Goal: Task Accomplishment & Management: Manage account settings

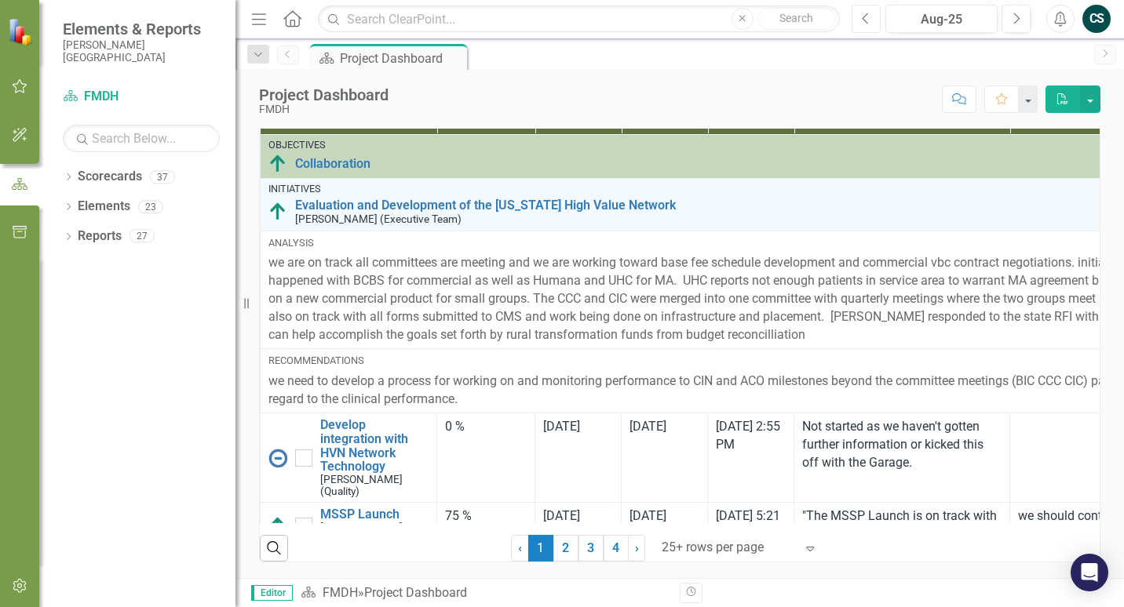
click at [864, 24] on icon "Previous" at bounding box center [866, 19] width 9 height 14
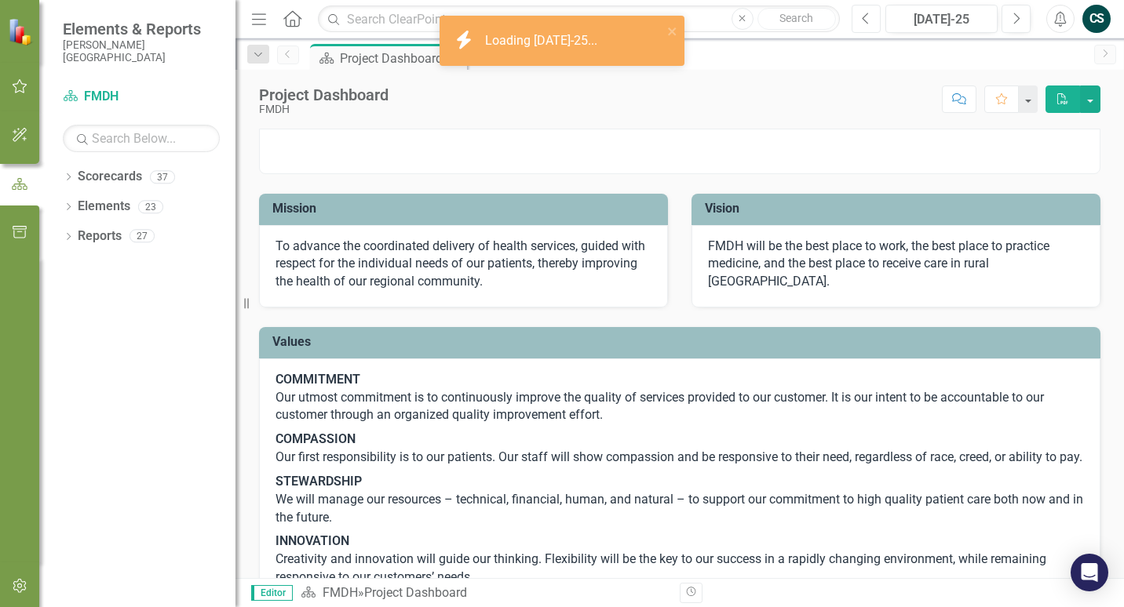
click at [864, 24] on icon "Previous" at bounding box center [866, 19] width 9 height 14
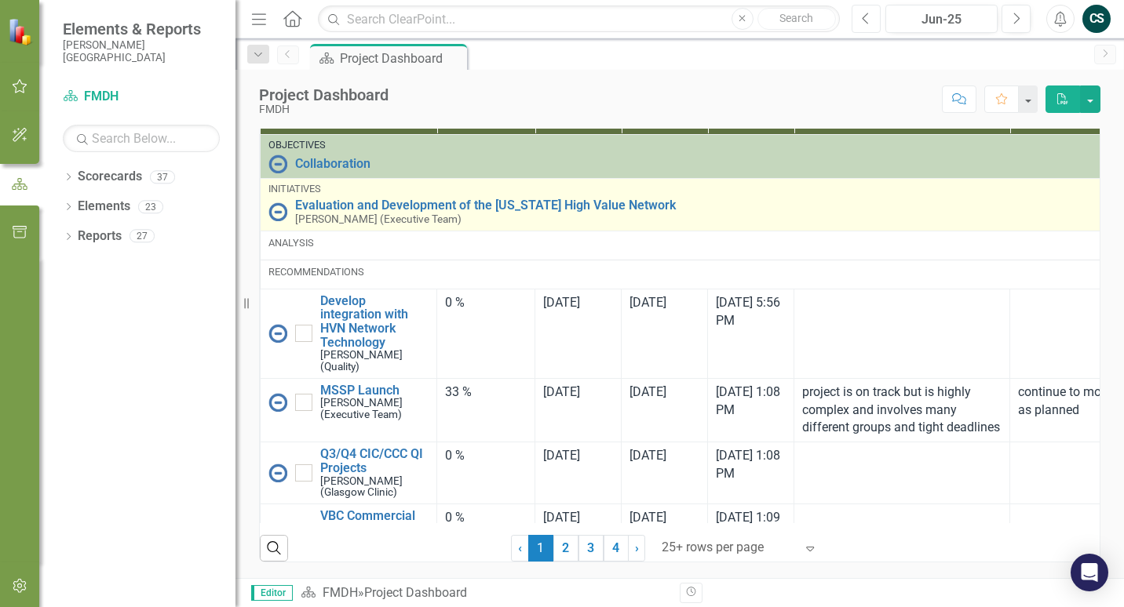
scroll to position [1217, 0]
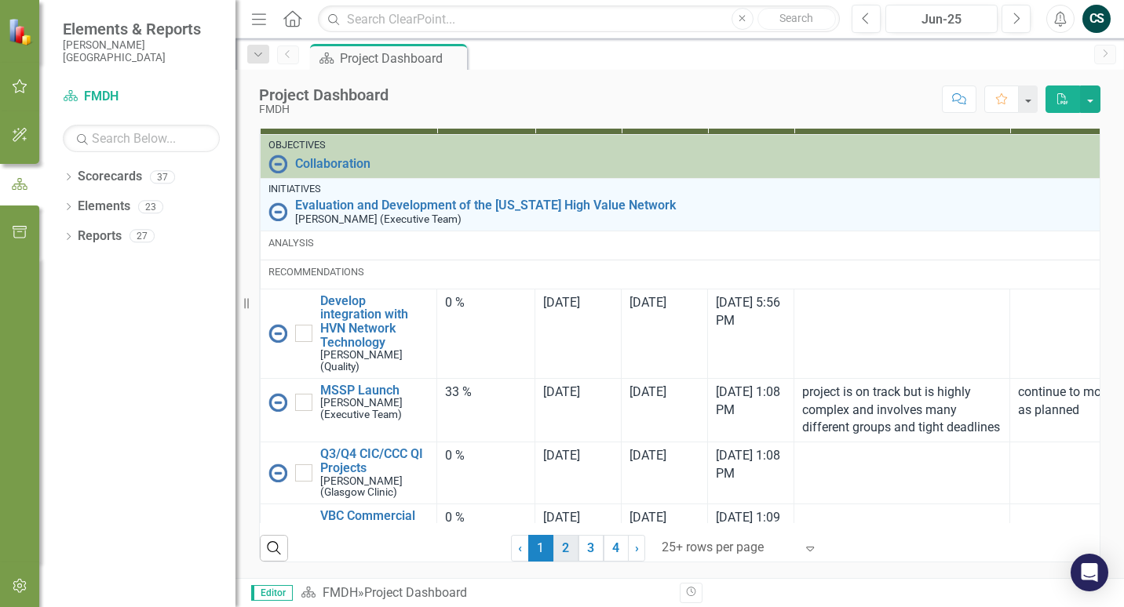
click at [553, 550] on link "2" at bounding box center [565, 548] width 25 height 27
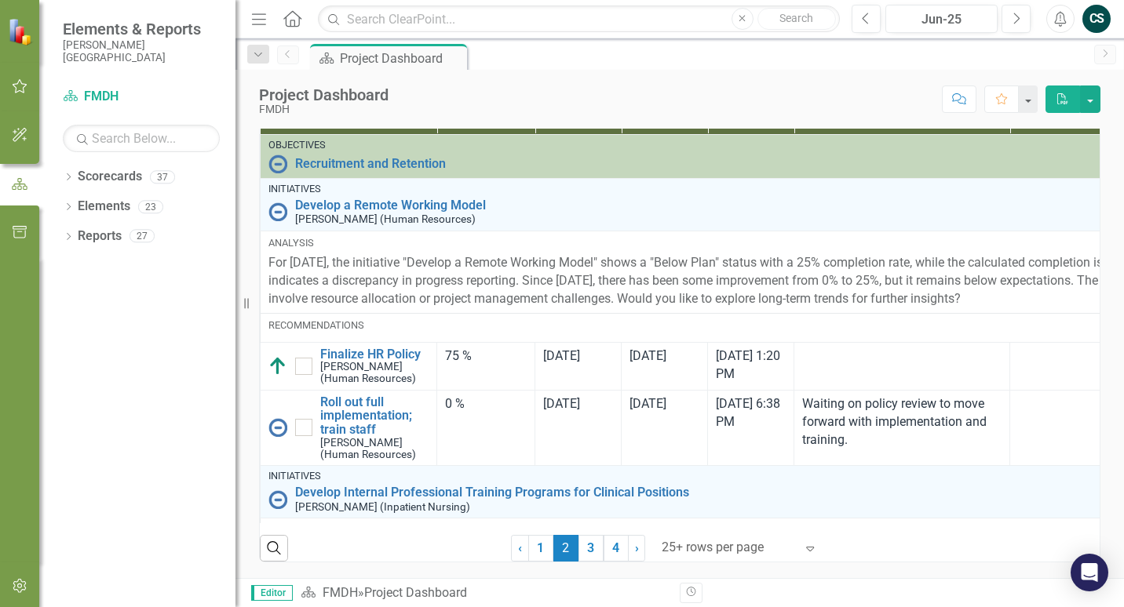
checkbox input "true"
checkbox input "false"
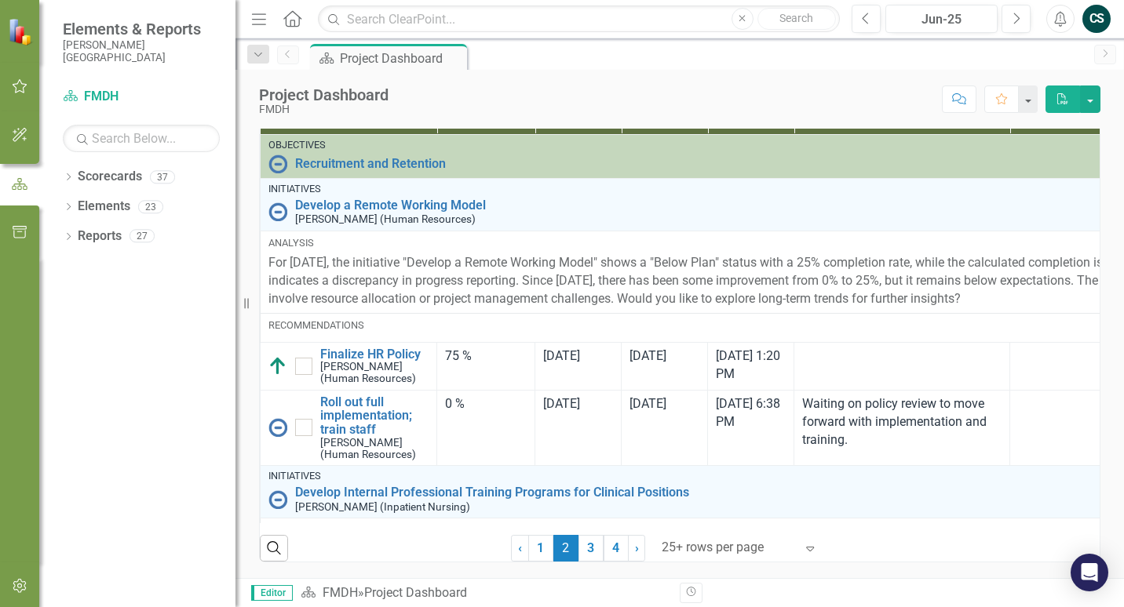
checkbox input "false"
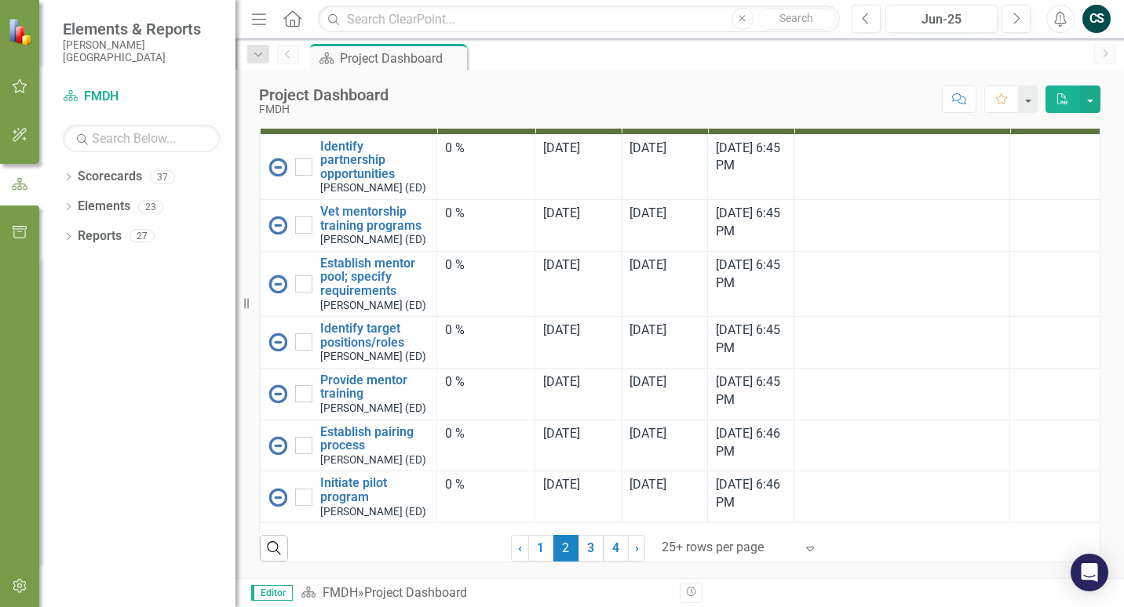
scroll to position [2713, 0]
click at [862, 21] on icon "Previous" at bounding box center [866, 19] width 9 height 14
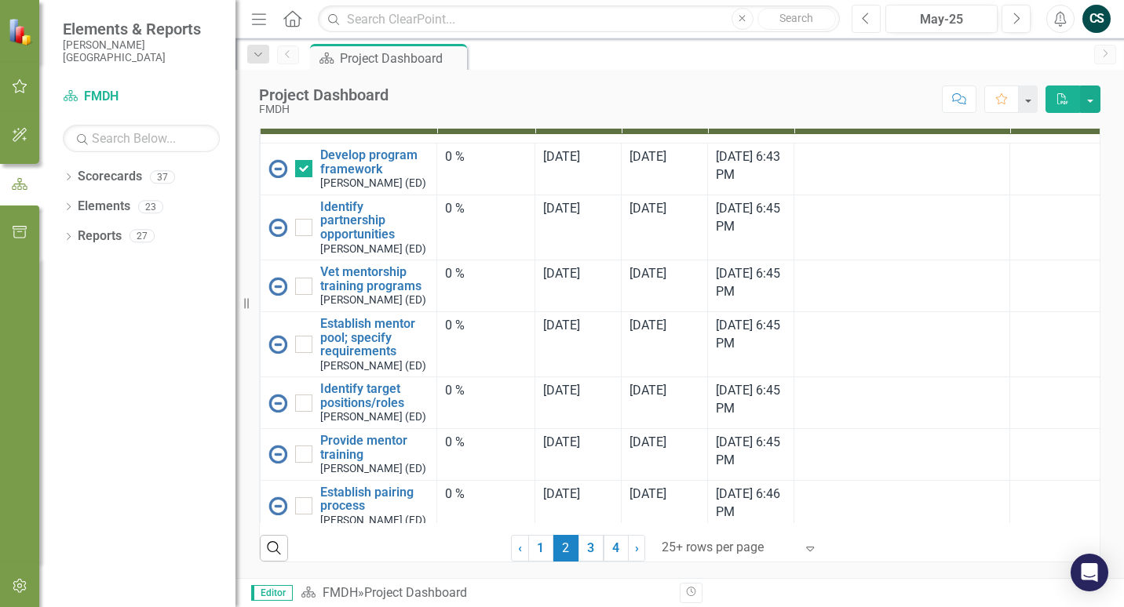
scroll to position [2660, 0]
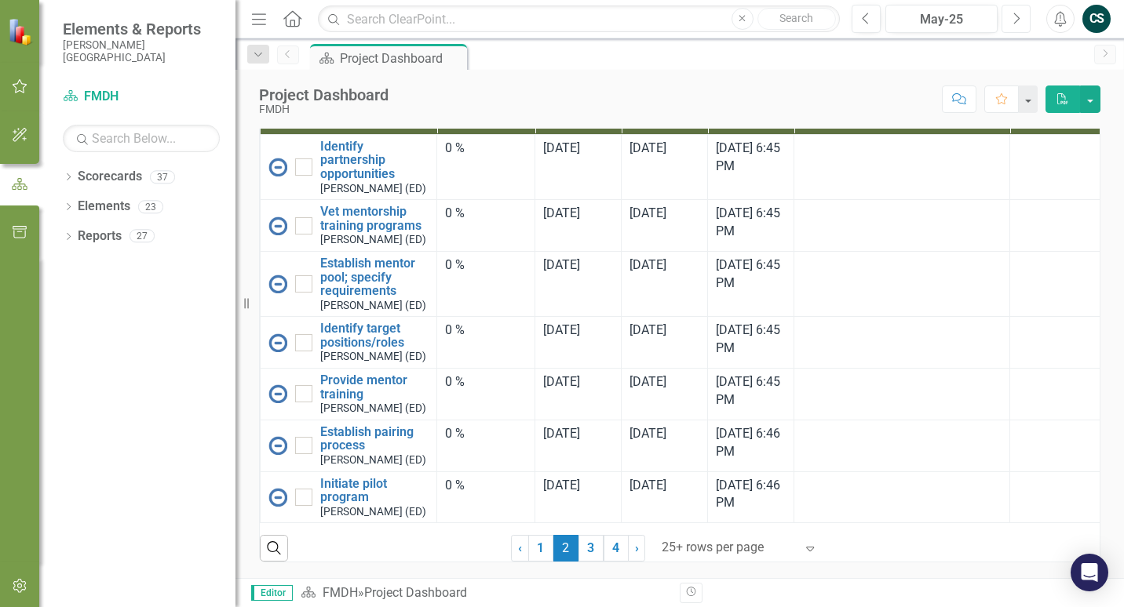
click at [1009, 24] on button "Next" at bounding box center [1015, 19] width 29 height 28
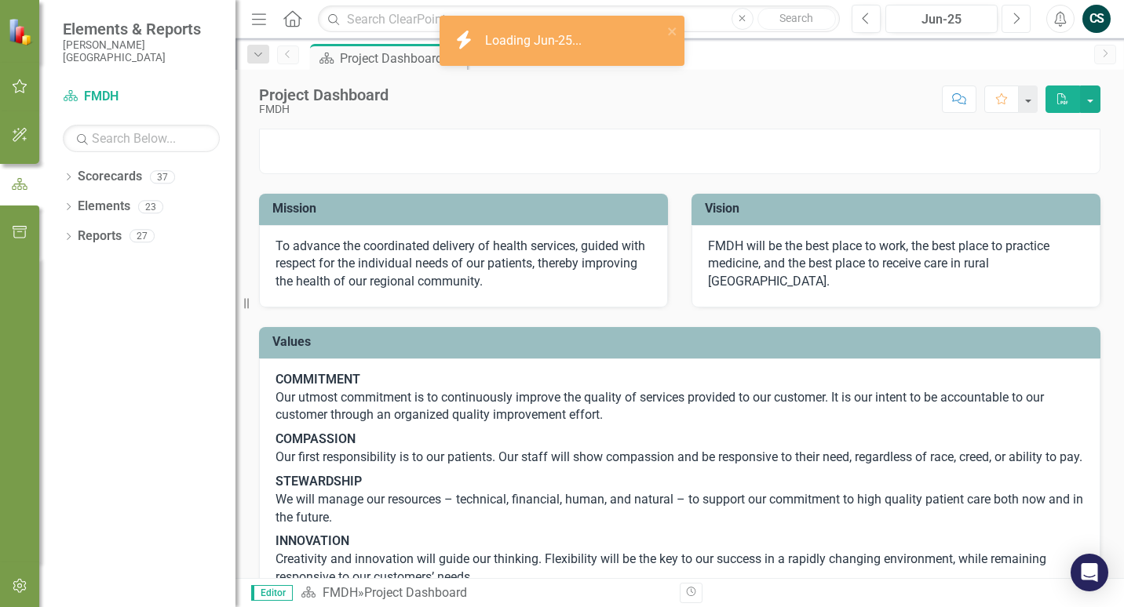
click at [1010, 24] on button "Next" at bounding box center [1015, 19] width 29 height 28
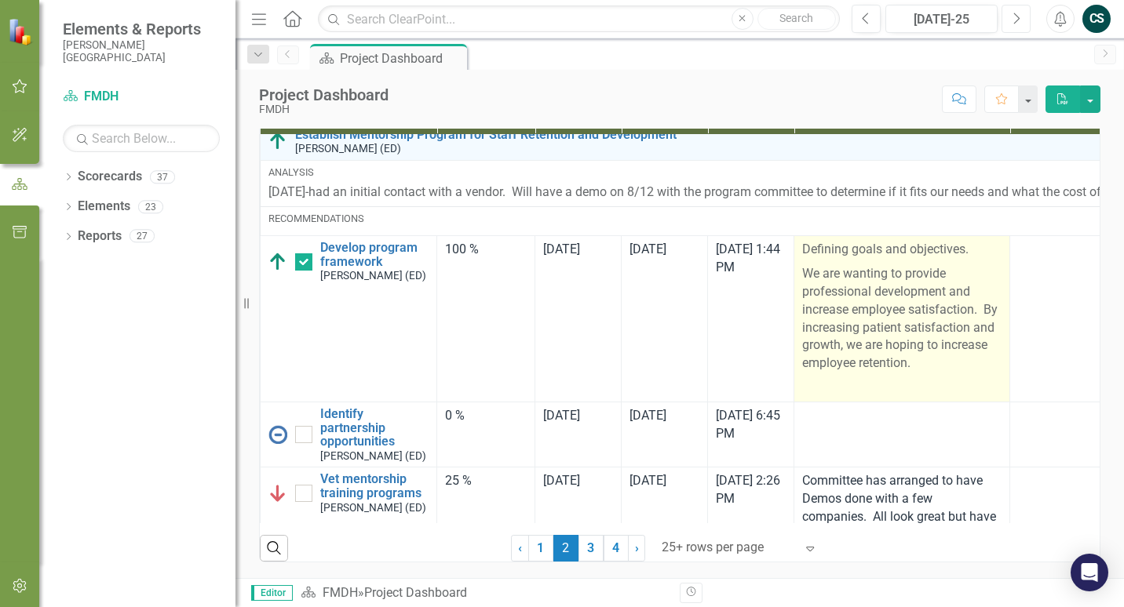
scroll to position [3014, 0]
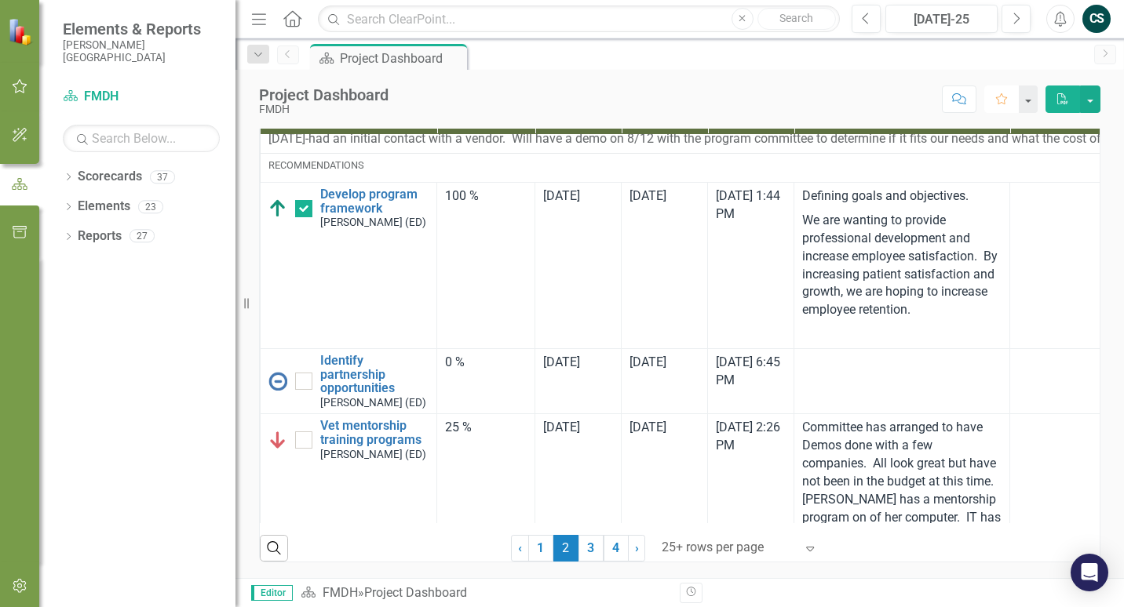
click at [1002, 101] on icon "Favorite" at bounding box center [1001, 98] width 14 height 11
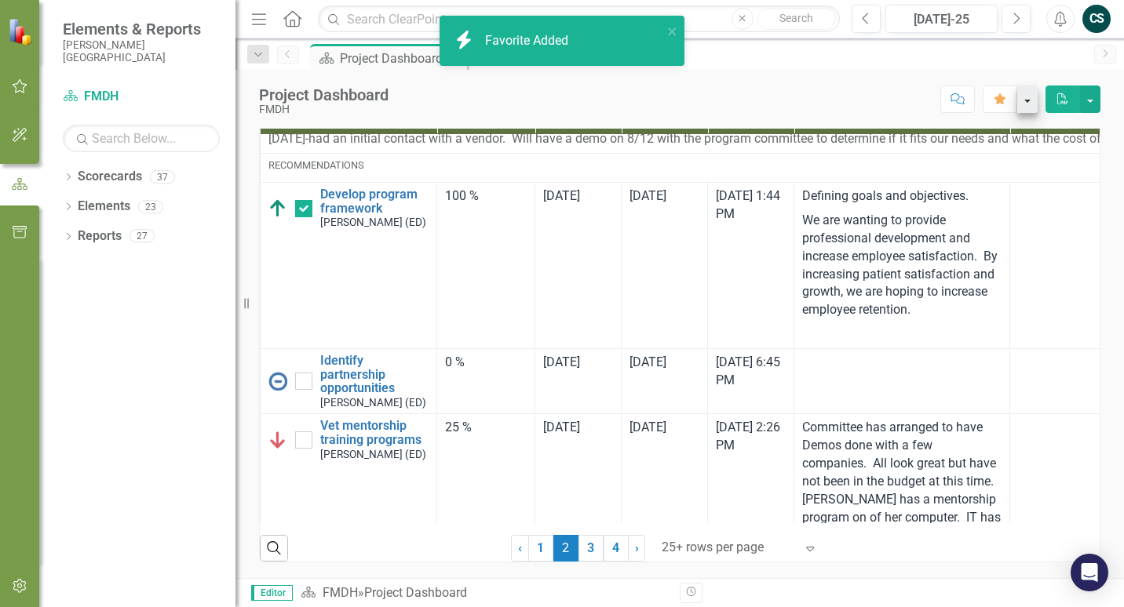
click at [1026, 103] on button "button" at bounding box center [1027, 99] width 20 height 27
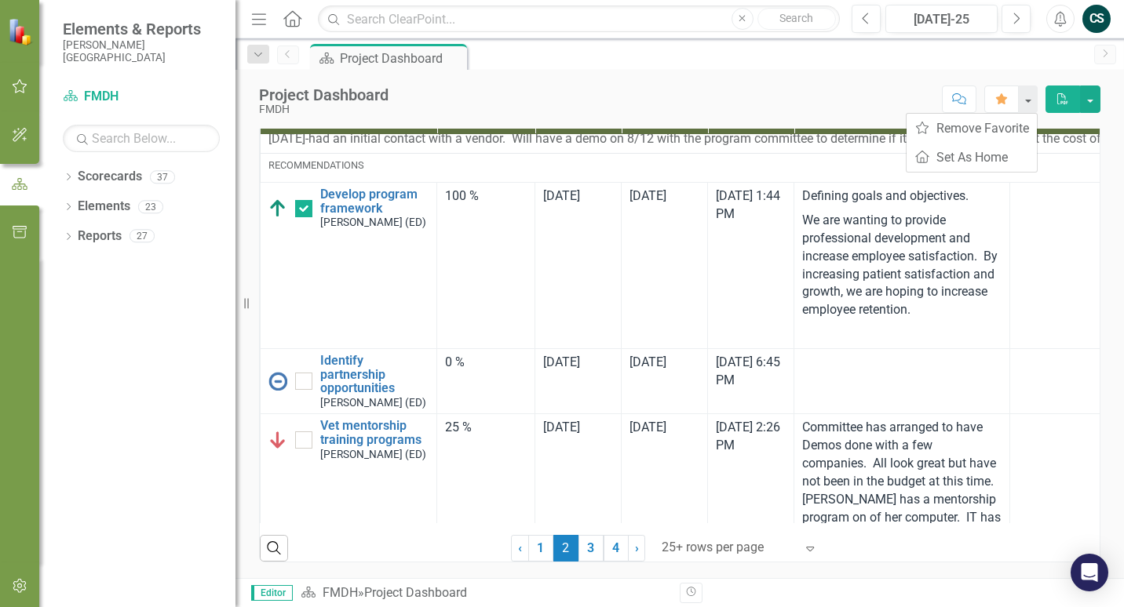
click at [968, 100] on button "Comment" at bounding box center [959, 99] width 35 height 27
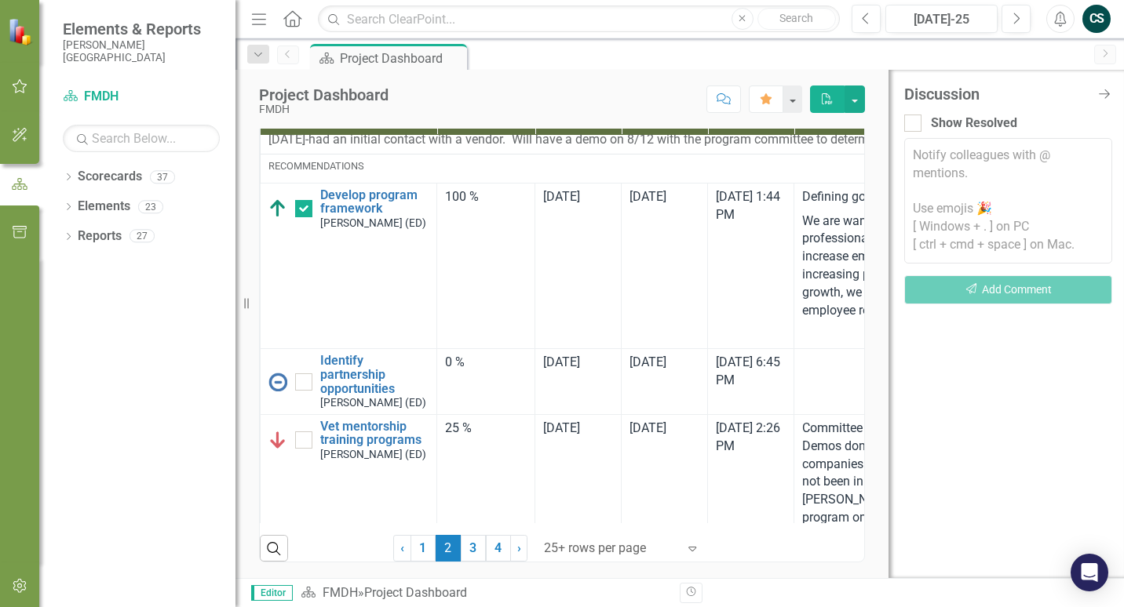
scroll to position [1230, 0]
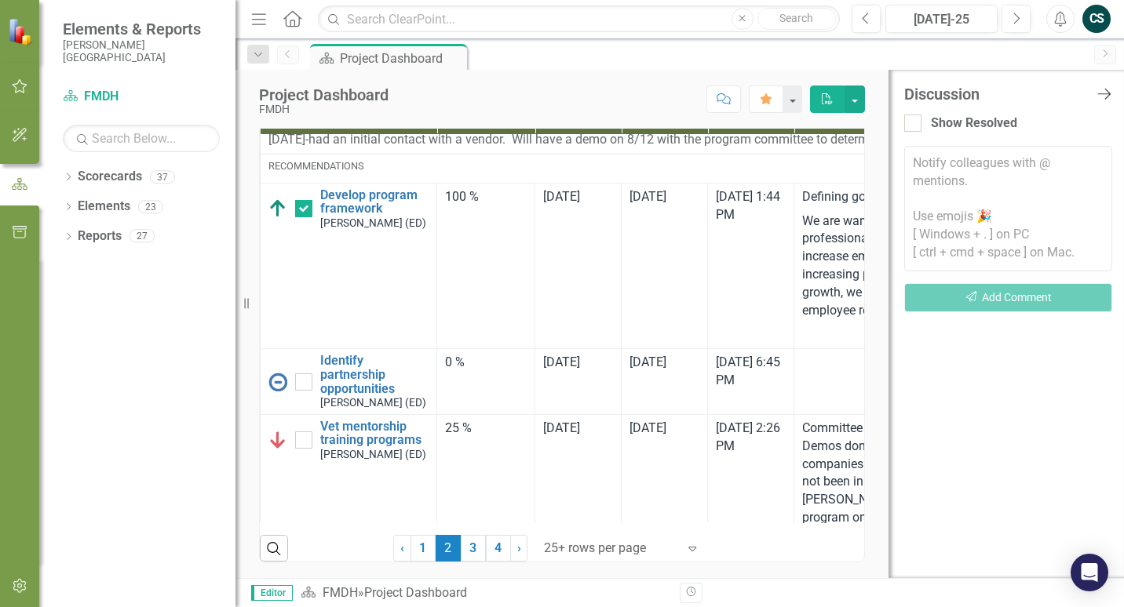
click at [1102, 93] on icon "Close Discussion Bar" at bounding box center [1104, 93] width 20 height 15
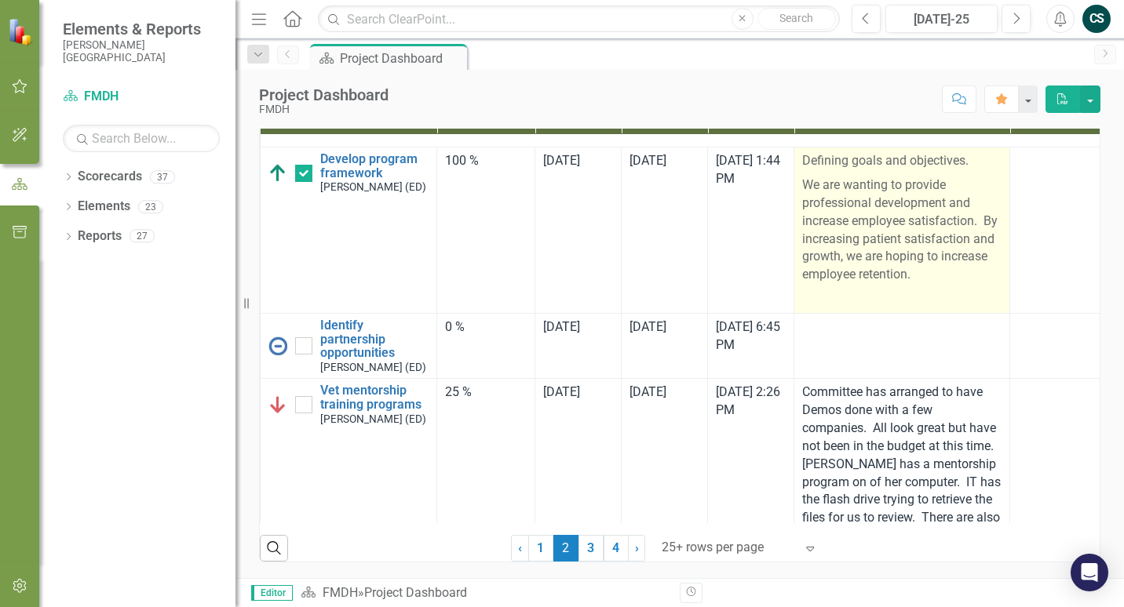
scroll to position [3014, 0]
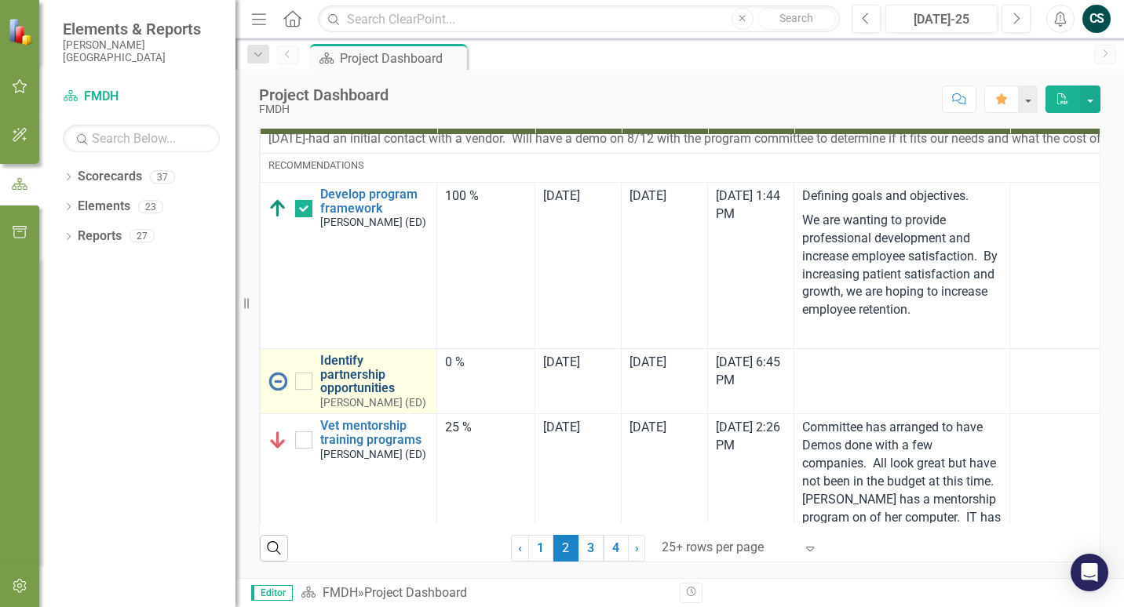
click at [360, 375] on link "Identify partnership opportunities" at bounding box center [374, 375] width 108 height 42
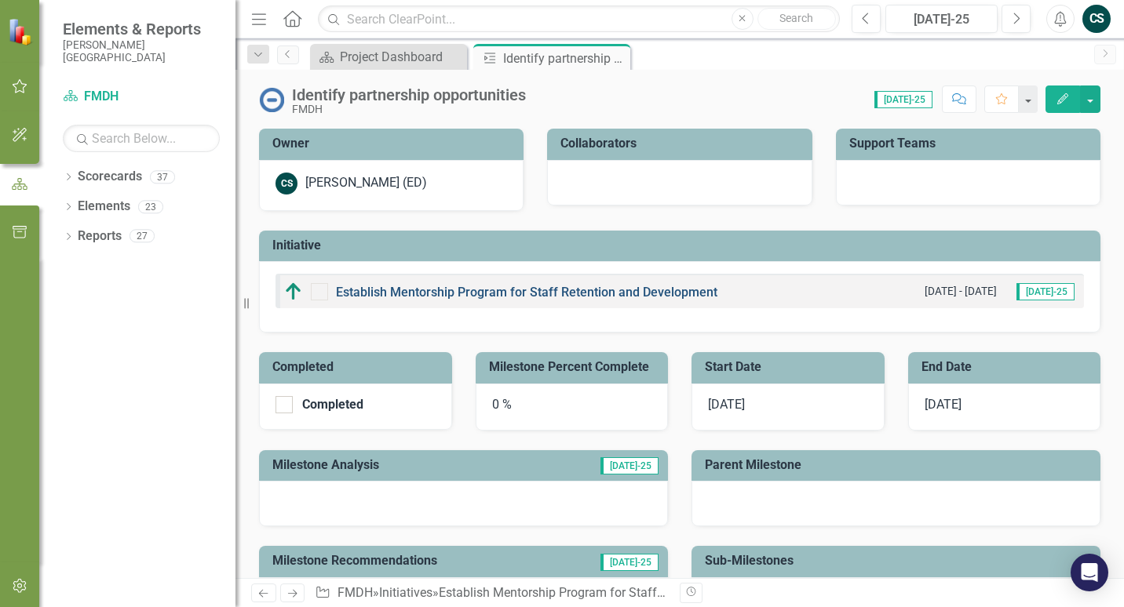
click at [564, 290] on link "Establish Mentorship Program for Staff Retention and Development" at bounding box center [526, 292] width 381 height 15
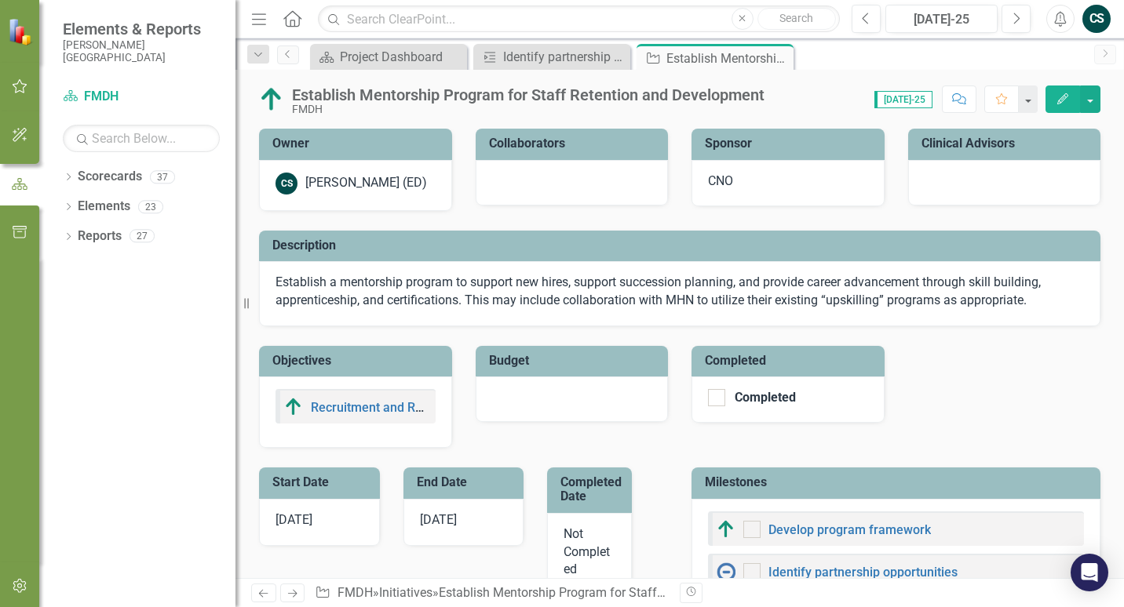
checkbox input "true"
click at [1017, 24] on icon "Next" at bounding box center [1015, 19] width 9 height 14
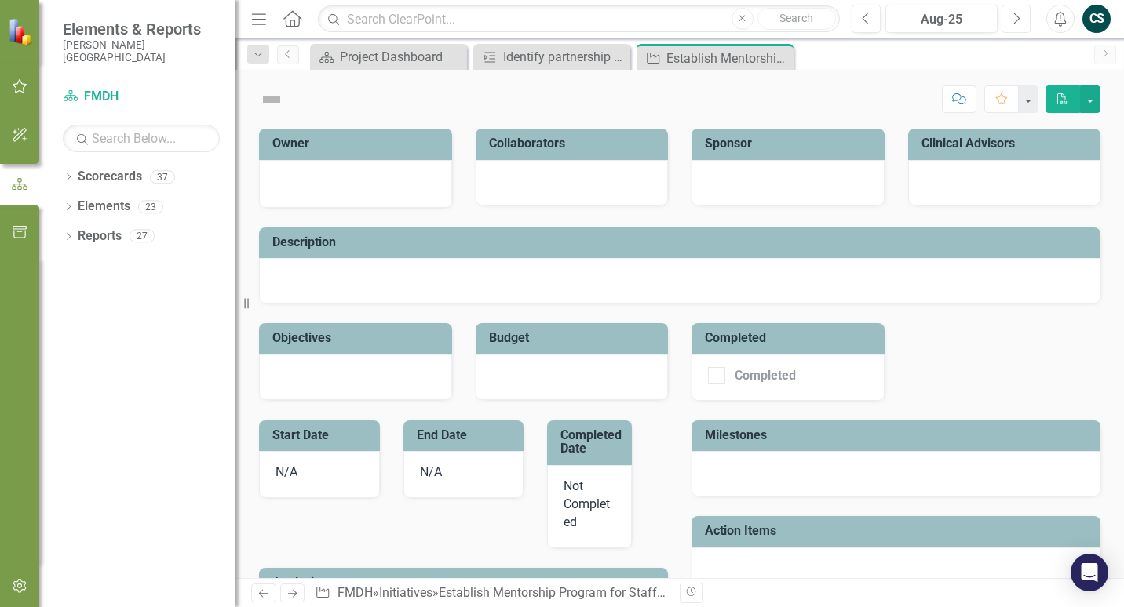
click at [1017, 24] on icon "Next" at bounding box center [1015, 19] width 9 height 14
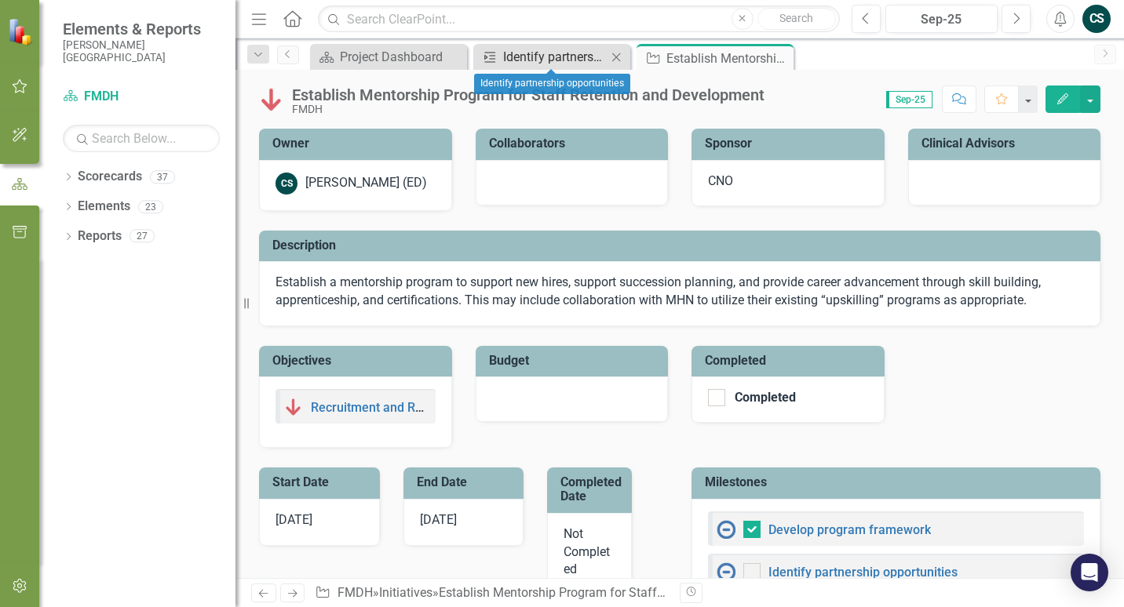
click at [516, 56] on div "Identify partnership opportunities" at bounding box center [555, 57] width 104 height 20
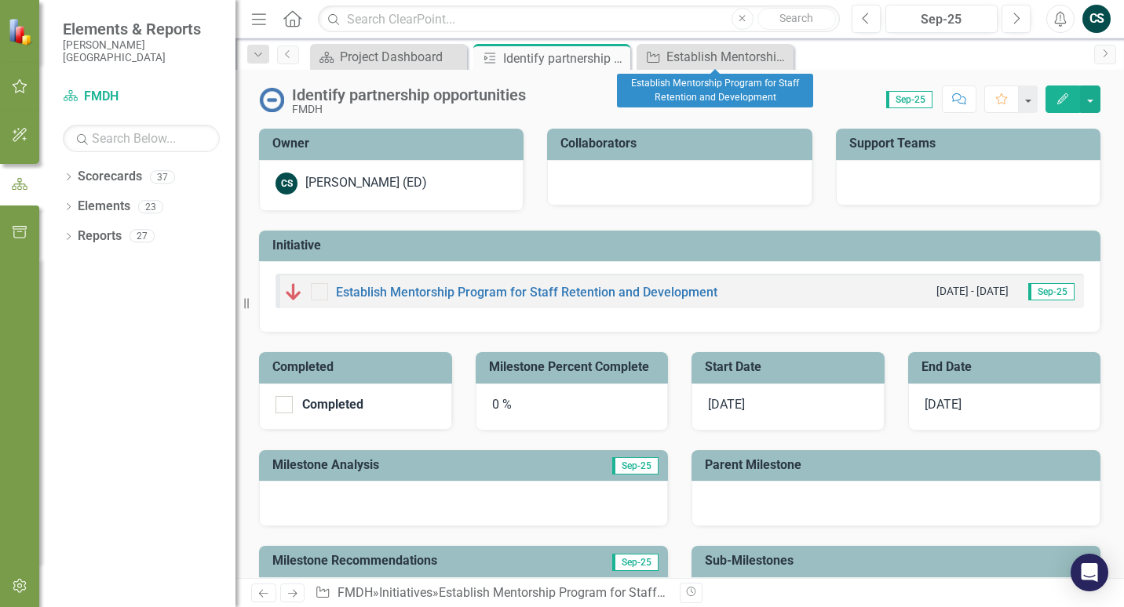
click at [0, 0] on icon "Close" at bounding box center [0, 0] width 0 height 0
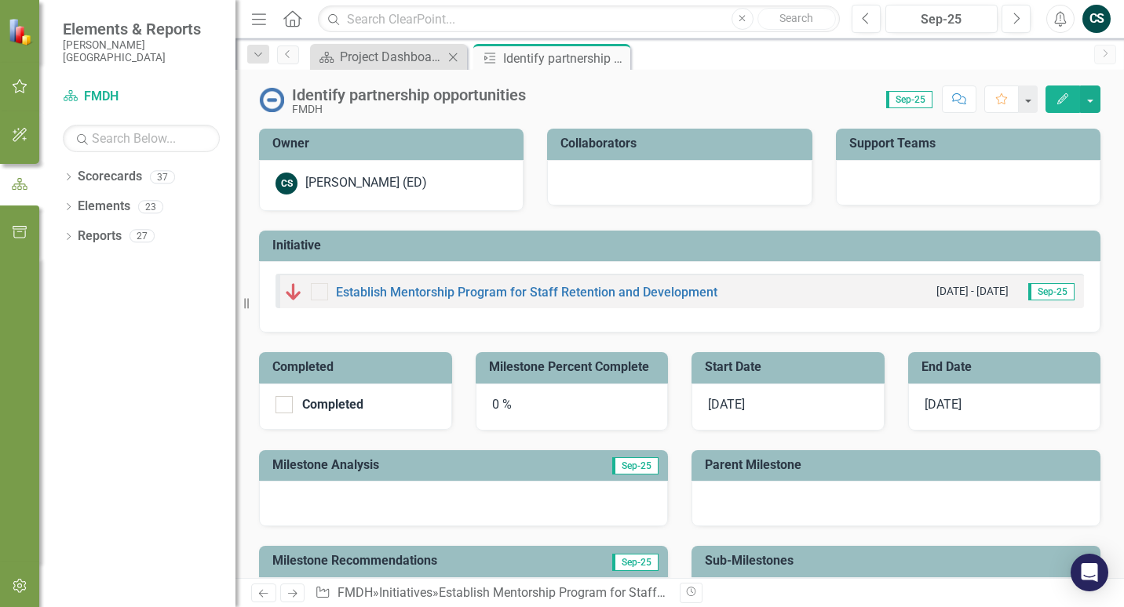
click at [412, 67] on div "Scorecard Project Dashboard Close" at bounding box center [388, 57] width 157 height 26
click at [411, 57] on div "Project Dashboard" at bounding box center [392, 57] width 104 height 20
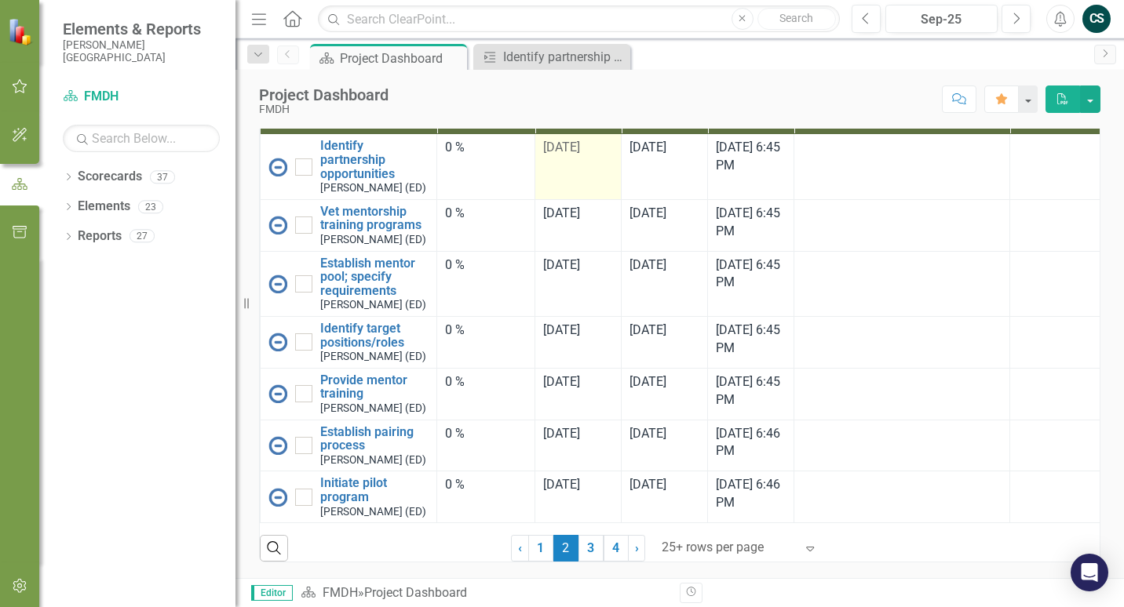
scroll to position [3767, 0]
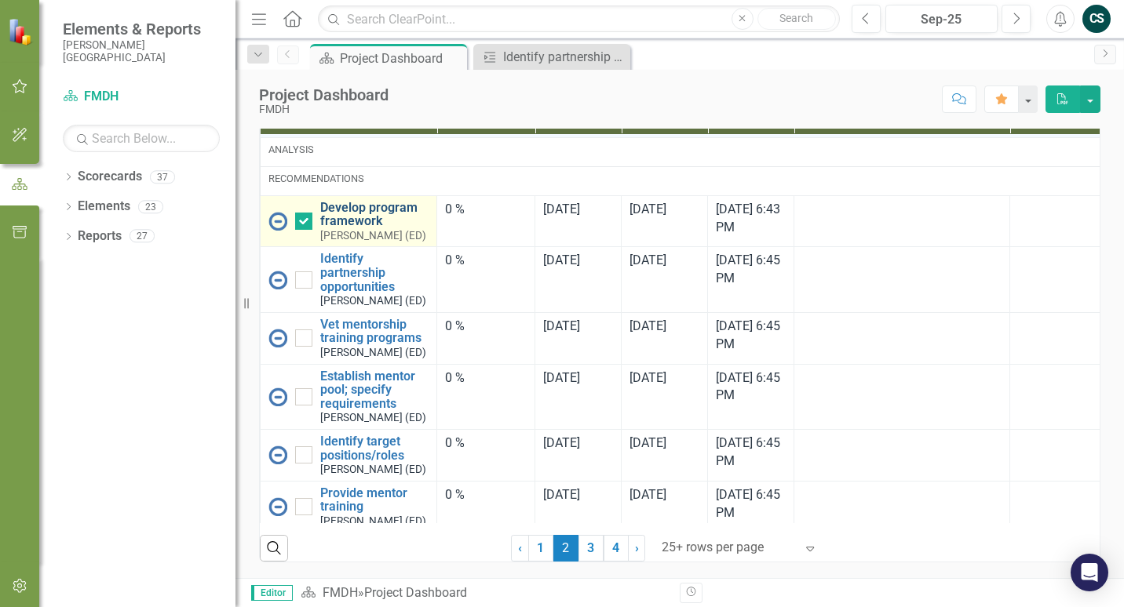
click at [359, 228] on link "Develop program framework" at bounding box center [374, 214] width 108 height 27
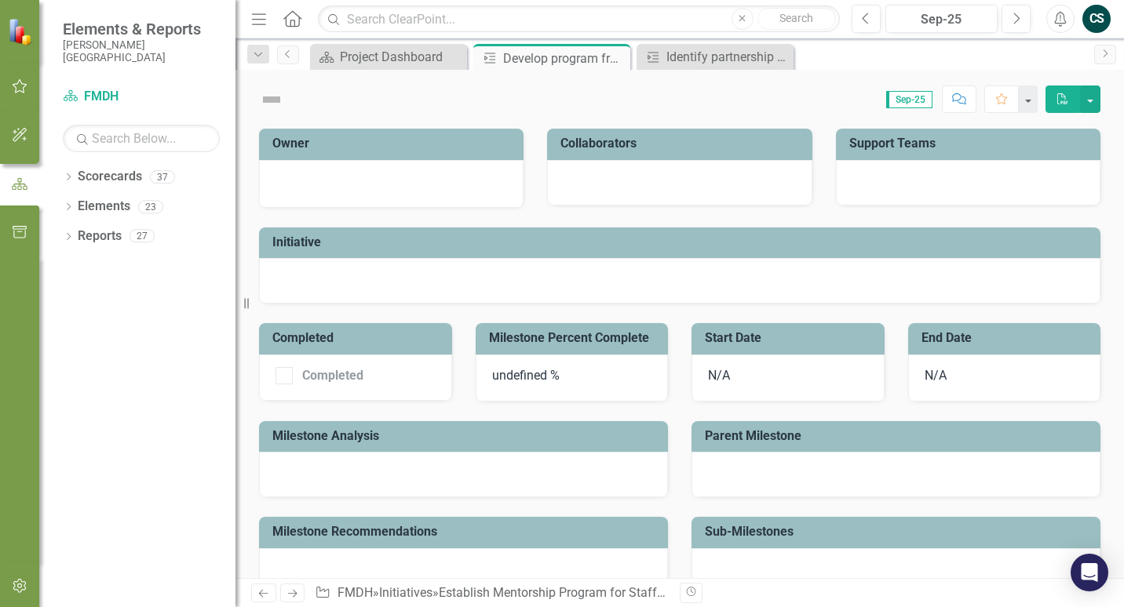
checkbox input "true"
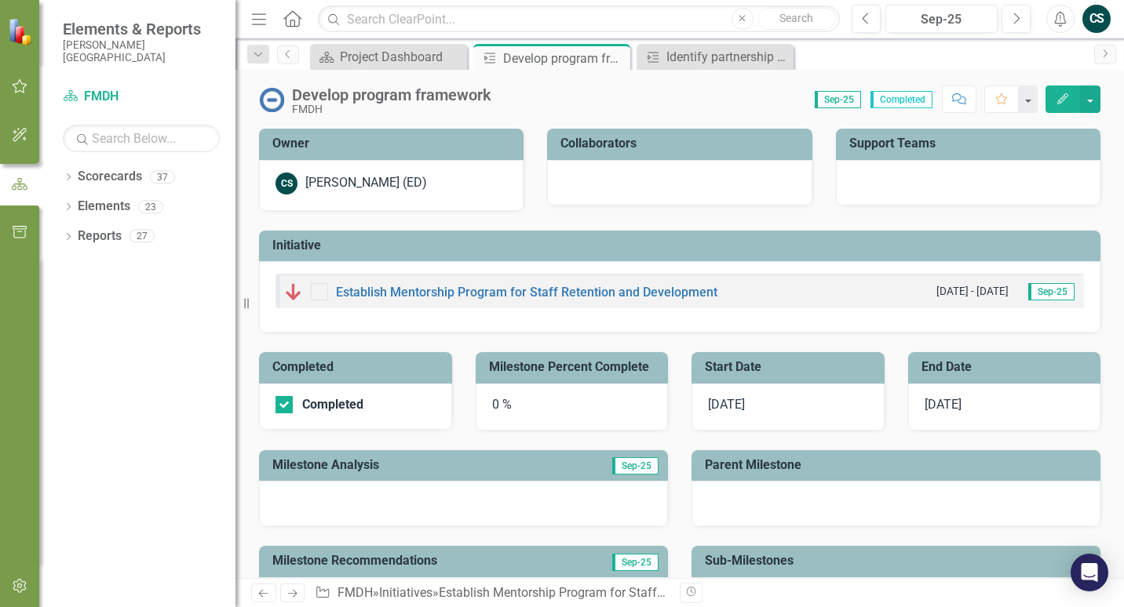
click at [513, 411] on div "0 %" at bounding box center [572, 407] width 193 height 47
click at [494, 406] on div "0 %" at bounding box center [572, 407] width 193 height 47
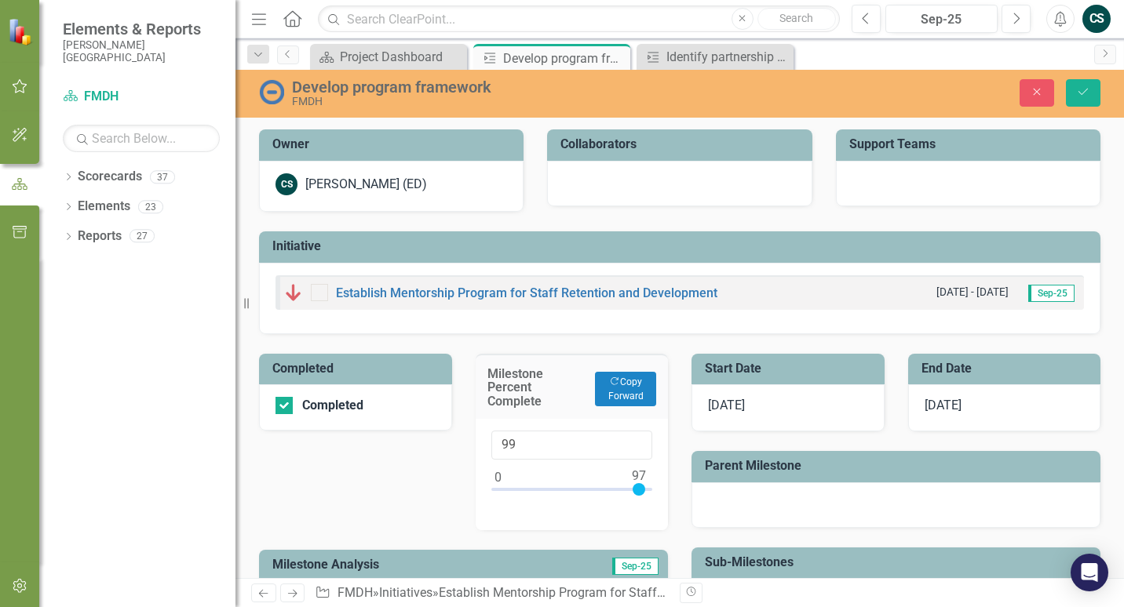
type input "100"
drag, startPoint x: 495, startPoint y: 488, endPoint x: 647, endPoint y: 504, distance: 153.0
click at [647, 504] on div "100" at bounding box center [572, 474] width 193 height 111
click at [1073, 92] on button "Save" at bounding box center [1083, 92] width 35 height 27
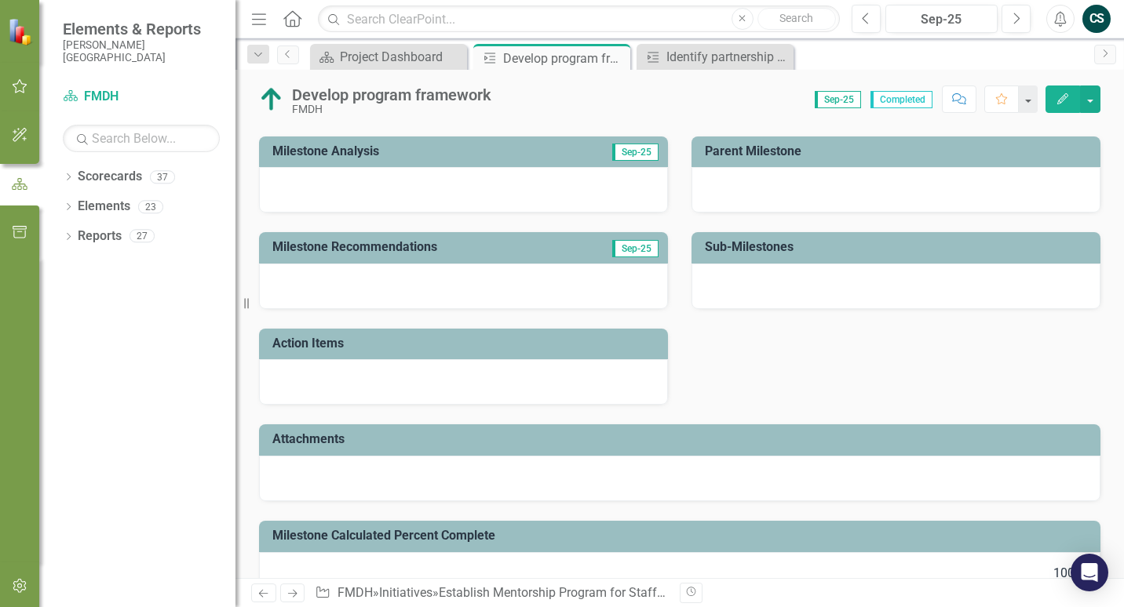
scroll to position [350, 0]
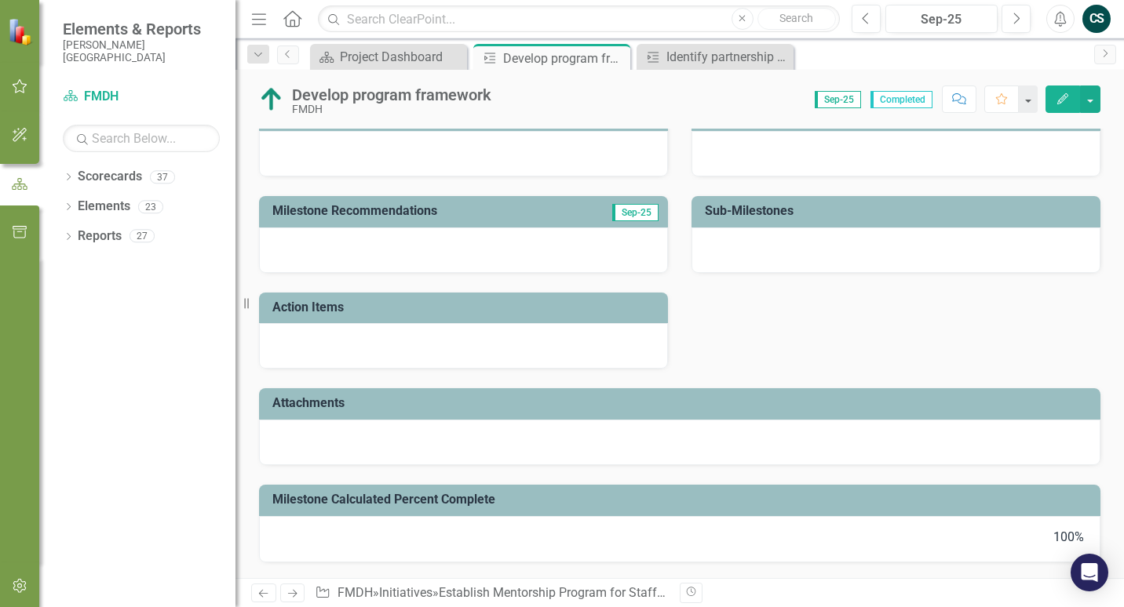
click at [1065, 104] on icon "Edit" at bounding box center [1062, 98] width 14 height 11
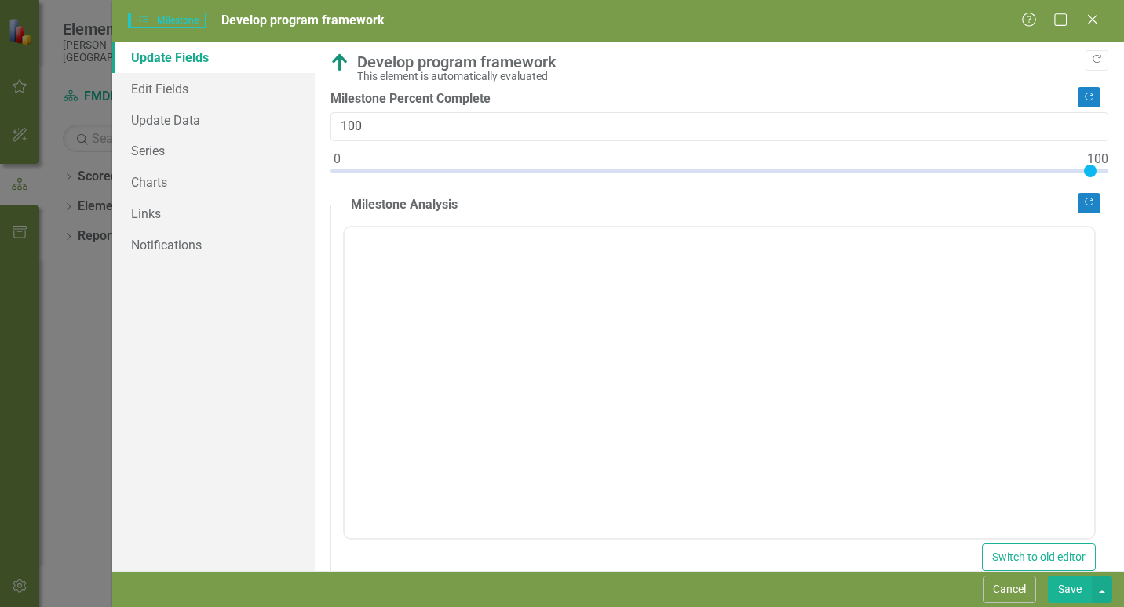
scroll to position [0, 0]
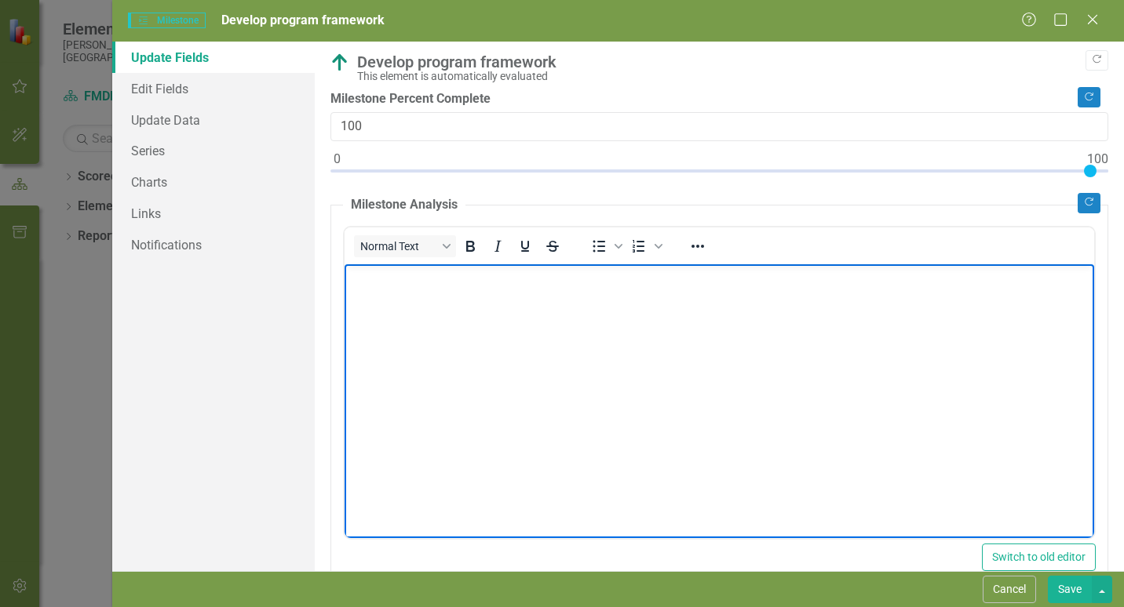
click at [398, 309] on body "Rich Text Area. Press ALT-0 for help." at bounding box center [718, 381] width 749 height 235
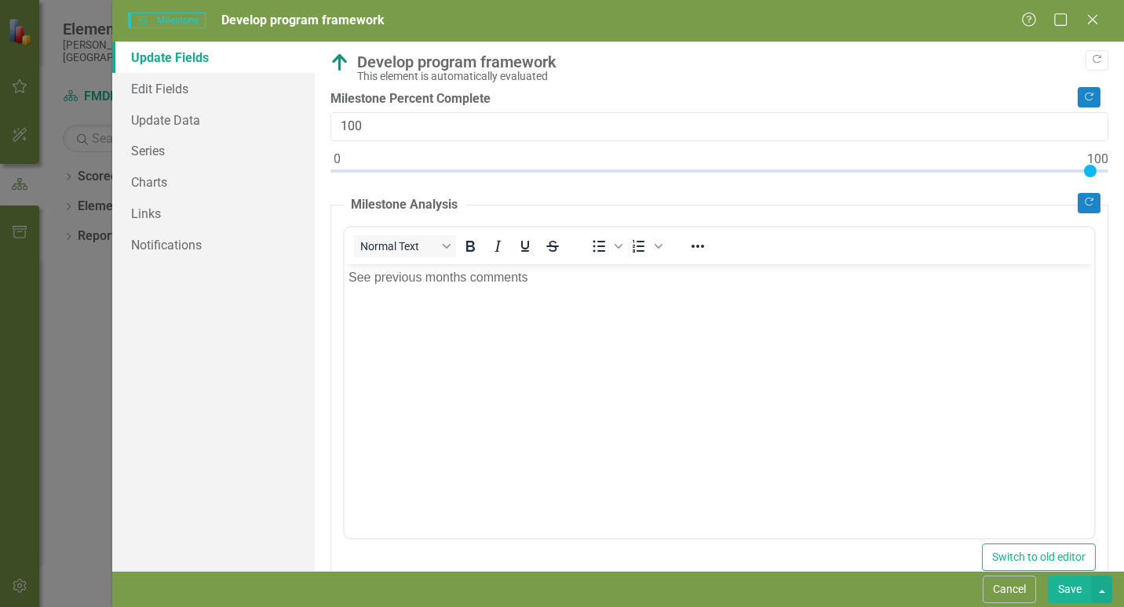
click at [1072, 587] on button "Save" at bounding box center [1070, 589] width 44 height 27
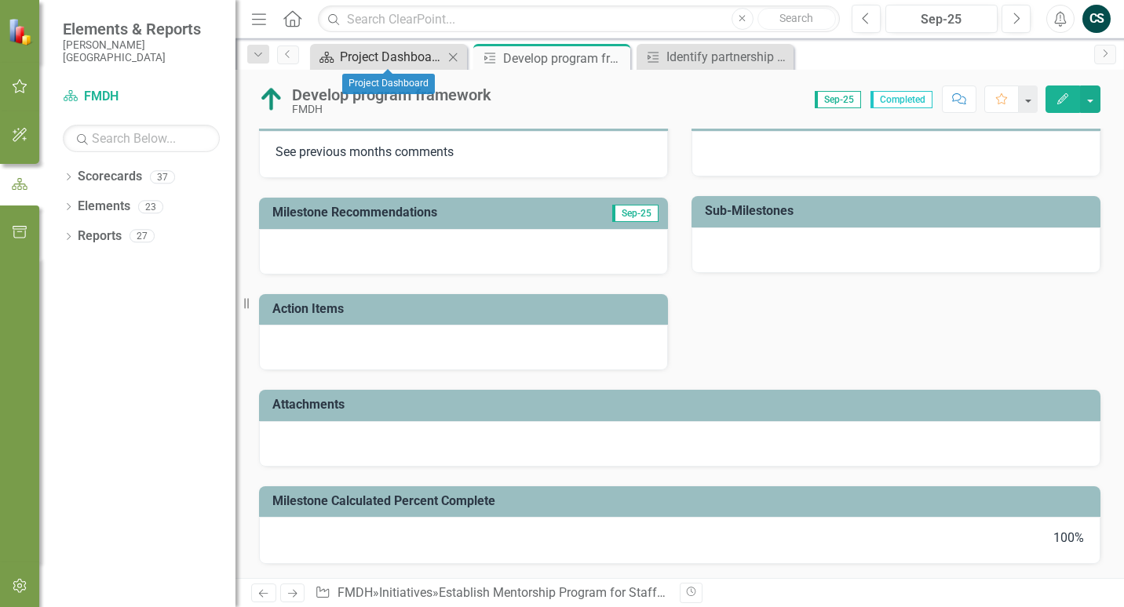
click at [390, 55] on div "Project Dashboard" at bounding box center [392, 57] width 104 height 20
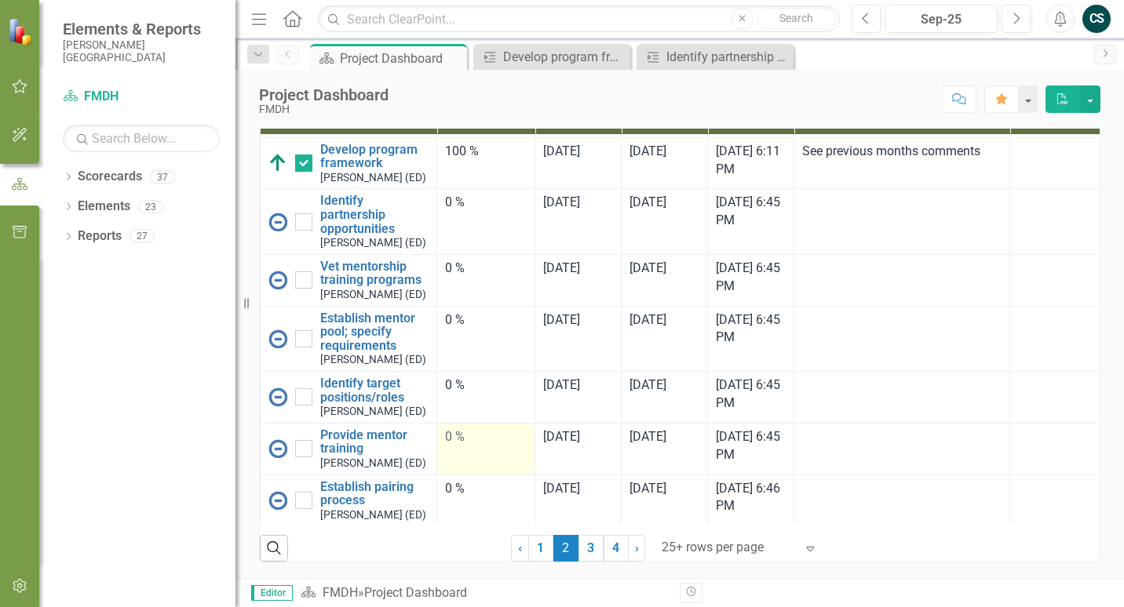
scroll to position [3746, 0]
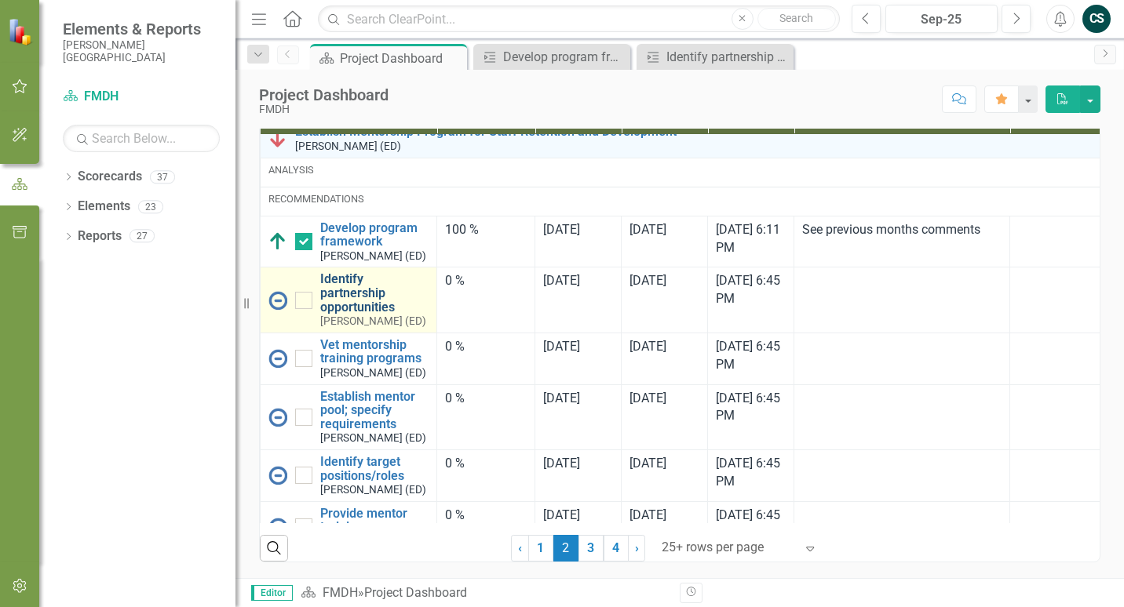
click at [361, 314] on link "Identify partnership opportunities" at bounding box center [374, 293] width 108 height 42
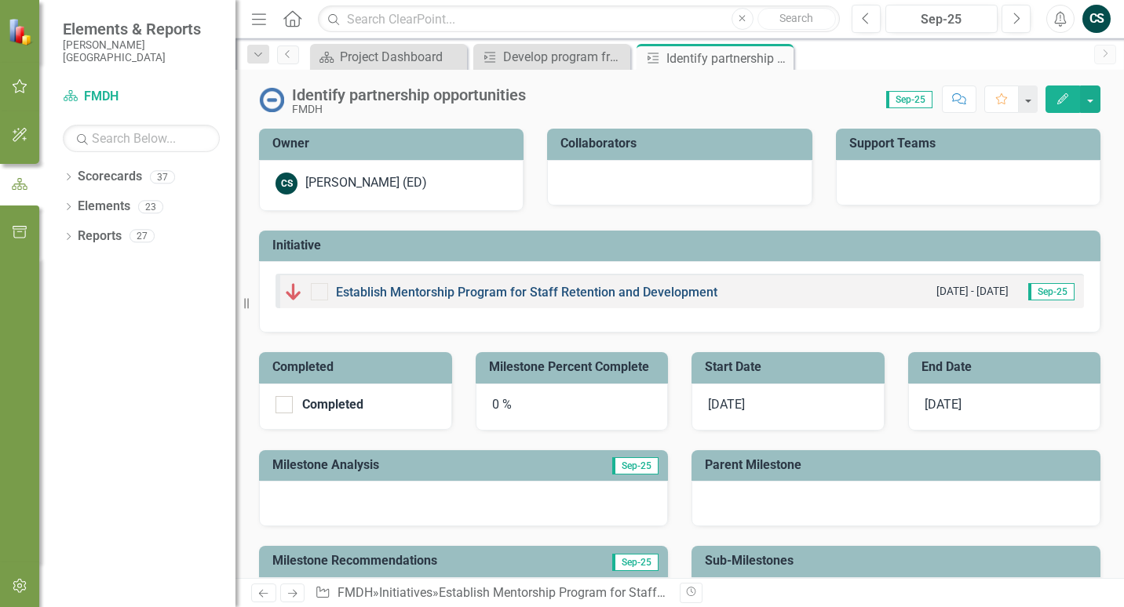
click at [504, 295] on link "Establish Mentorship Program for Staff Retention and Development" at bounding box center [526, 292] width 381 height 15
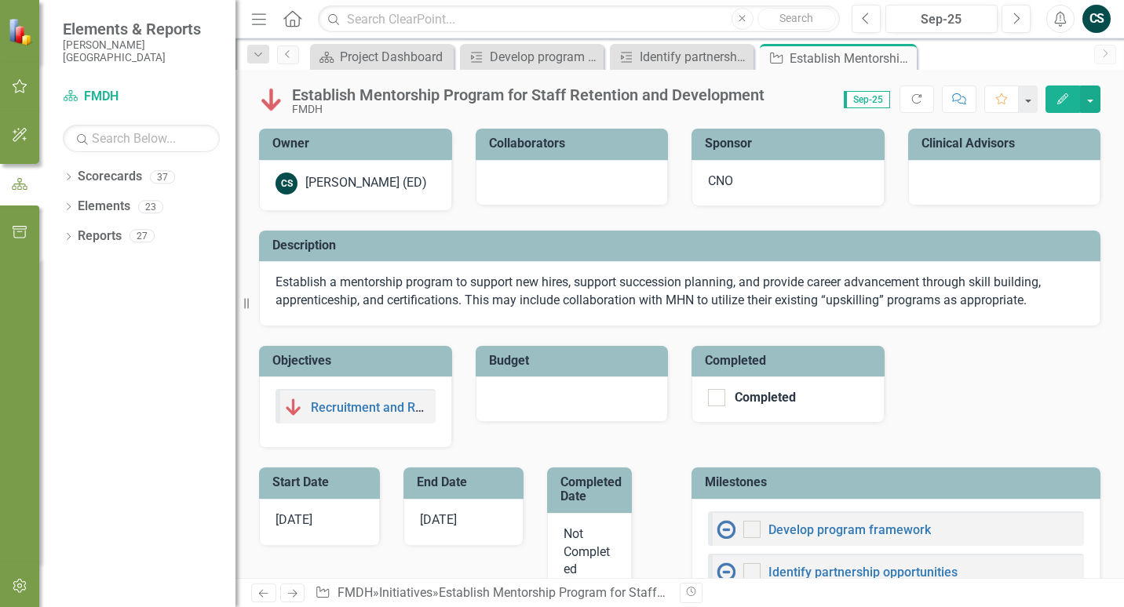
checkbox input "true"
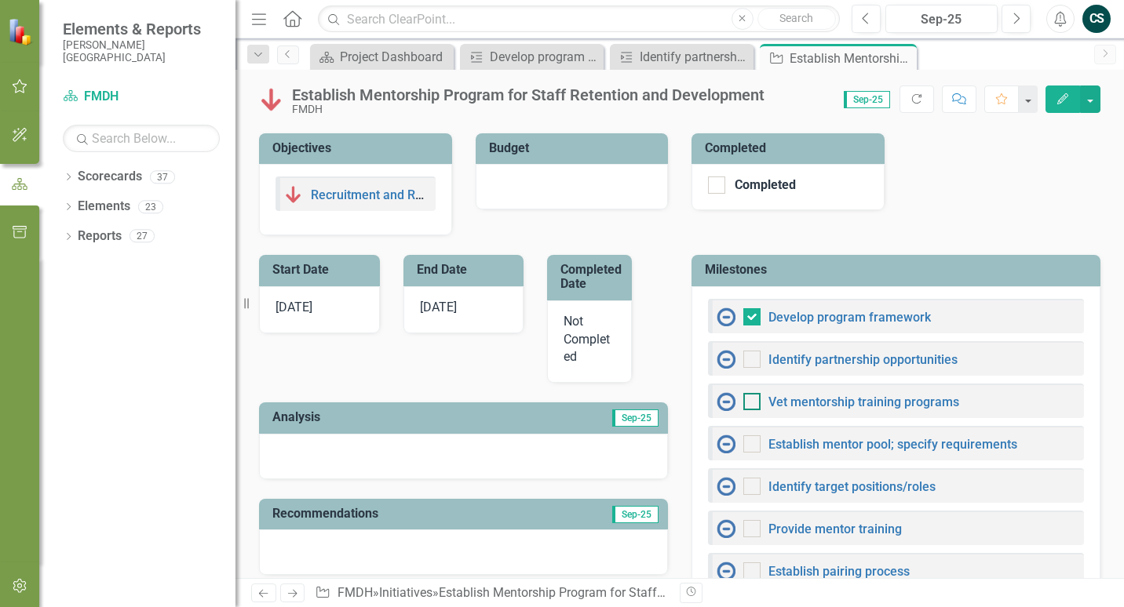
scroll to position [314, 0]
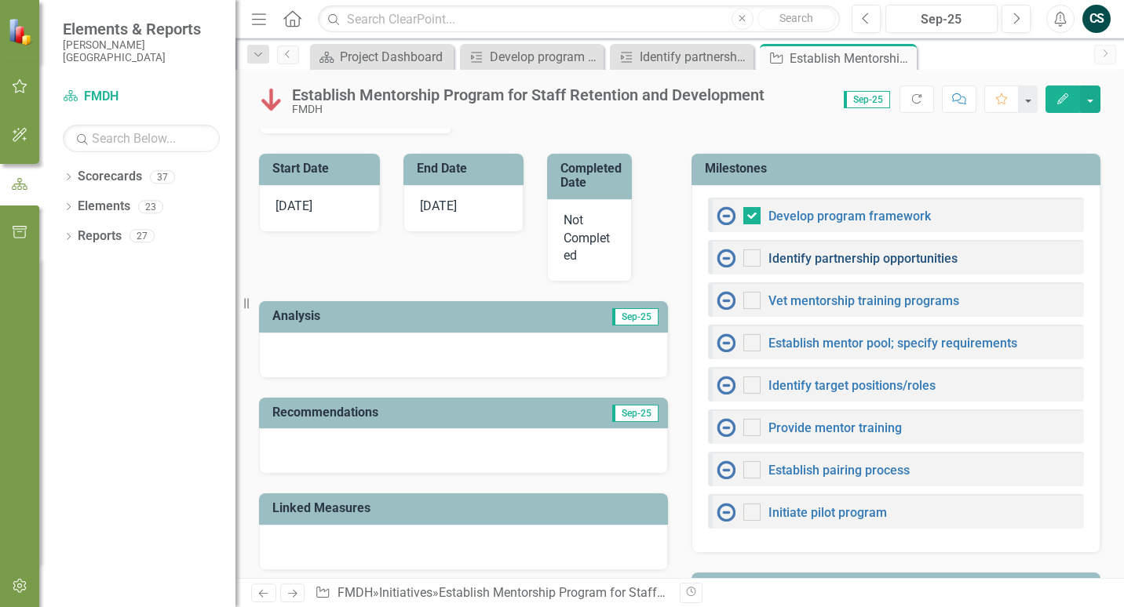
click at [799, 261] on link "Identify partnership opportunities" at bounding box center [862, 258] width 189 height 15
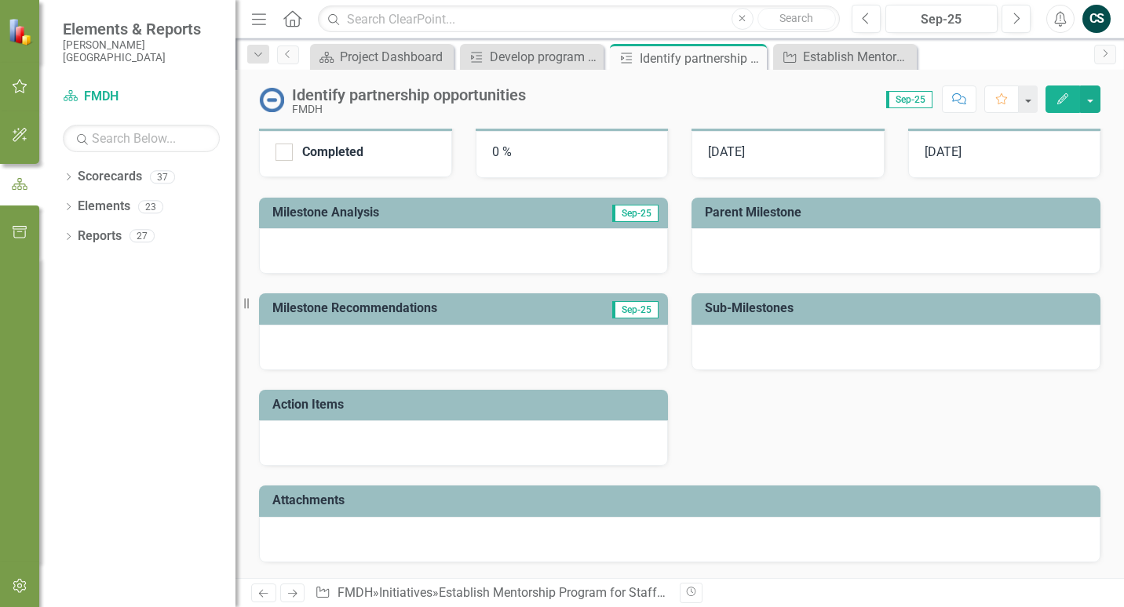
scroll to position [96, 0]
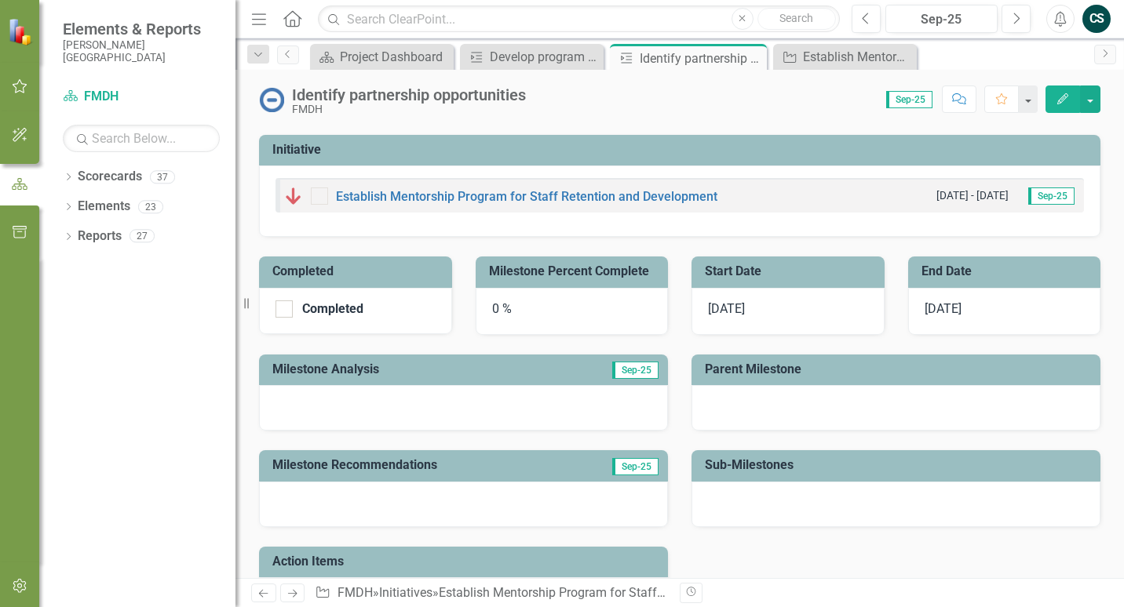
click at [506, 299] on div "0 %" at bounding box center [572, 311] width 193 height 47
click at [494, 306] on div "0 %" at bounding box center [572, 311] width 193 height 47
click at [523, 286] on div "Milestone Percent Complete" at bounding box center [572, 272] width 193 height 31
click at [540, 272] on h3 "Milestone Percent Complete" at bounding box center [575, 271] width 172 height 14
click at [278, 305] on input "Completed" at bounding box center [280, 306] width 10 height 10
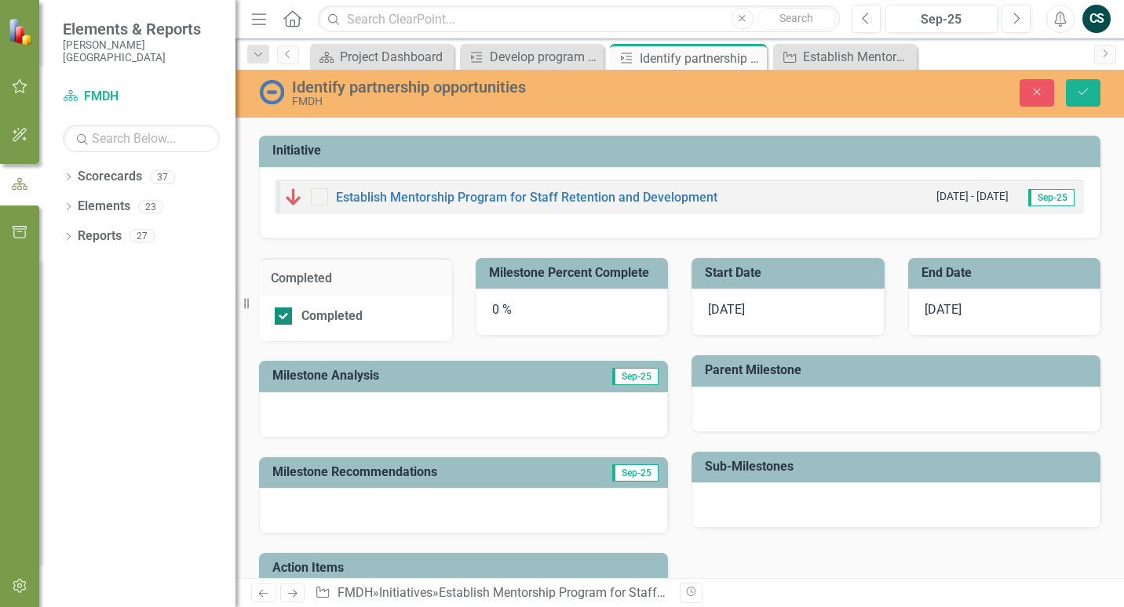
click at [284, 319] on div at bounding box center [283, 316] width 17 height 17
click at [284, 318] on input "Completed" at bounding box center [280, 313] width 10 height 10
checkbox input "false"
click at [462, 195] on link "Establish Mentorship Program for Staff Retention and Development" at bounding box center [526, 197] width 381 height 15
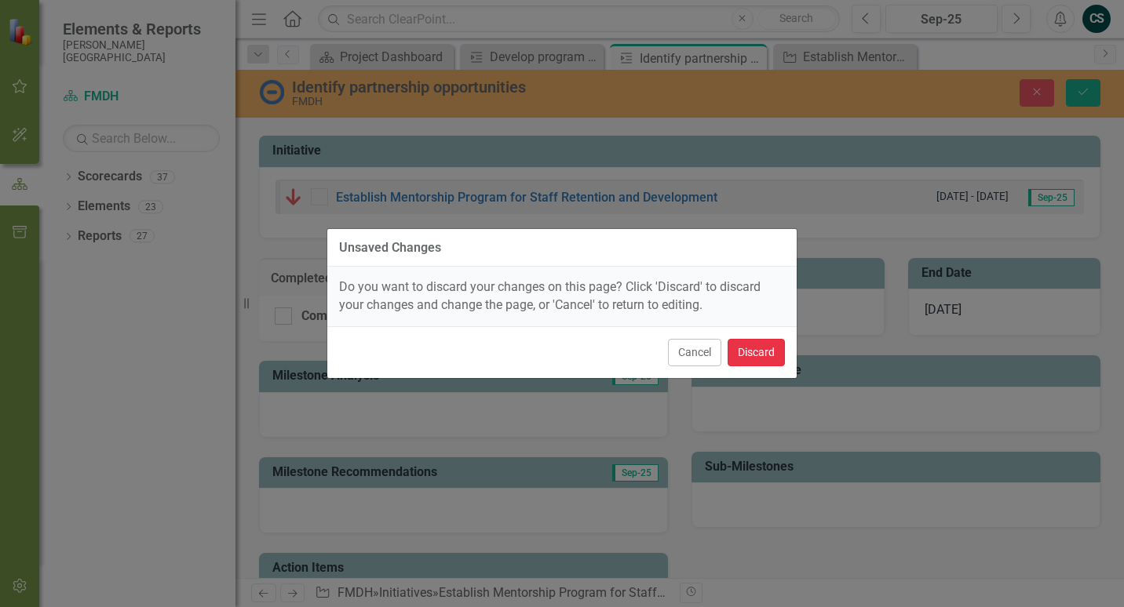
click at [748, 353] on button "Discard" at bounding box center [755, 352] width 57 height 27
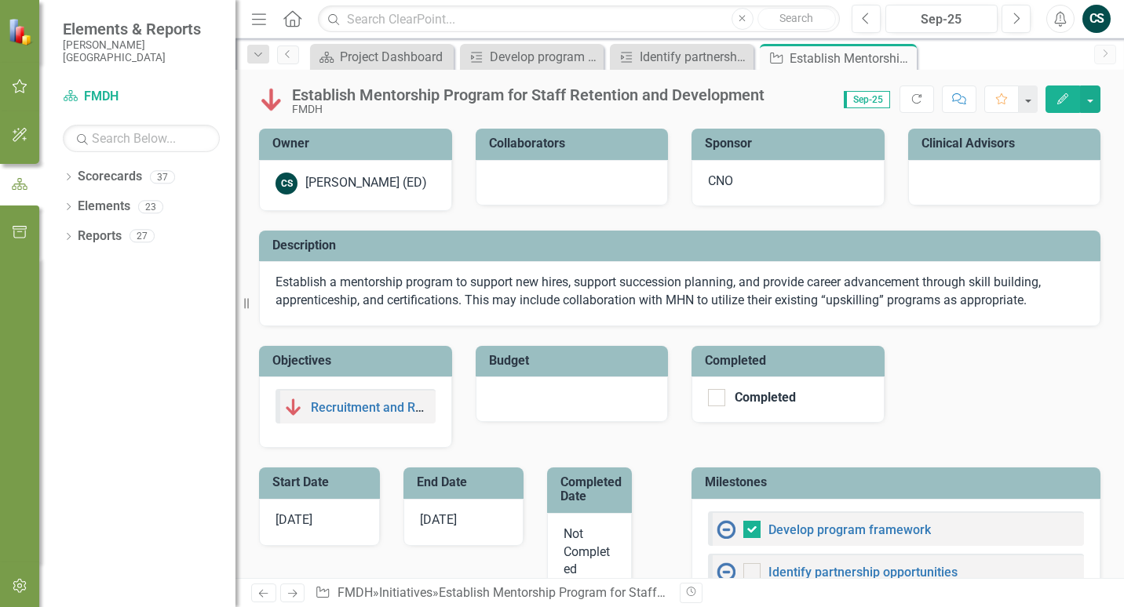
click at [1068, 103] on icon "Edit" at bounding box center [1062, 98] width 14 height 11
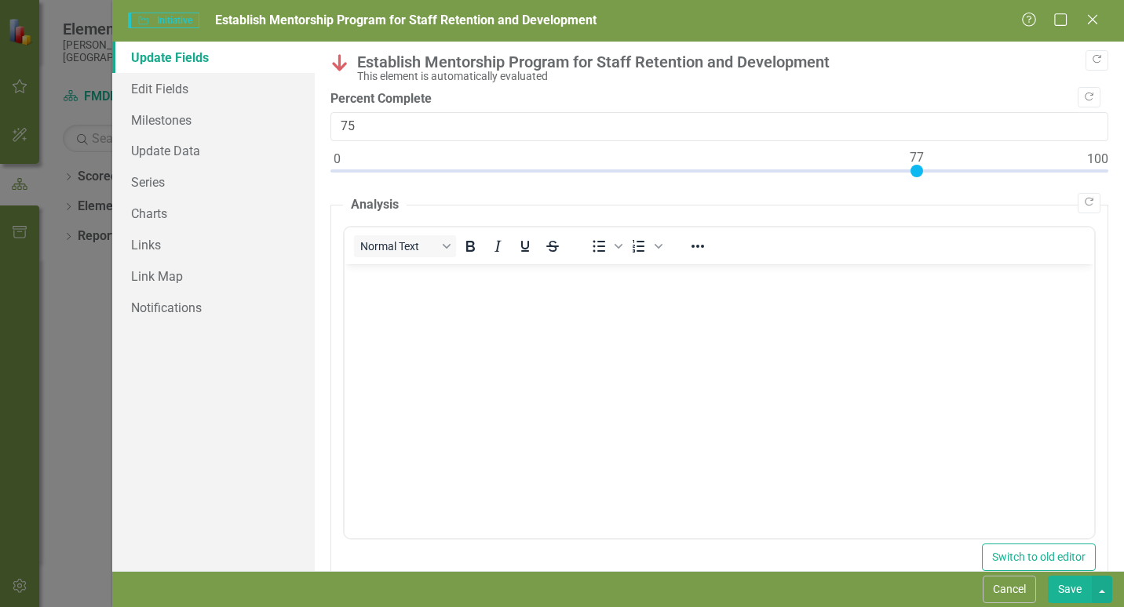
type input "77"
drag, startPoint x: 339, startPoint y: 169, endPoint x: 918, endPoint y: 171, distance: 579.1
click at [918, 171] on div at bounding box center [916, 171] width 13 height 13
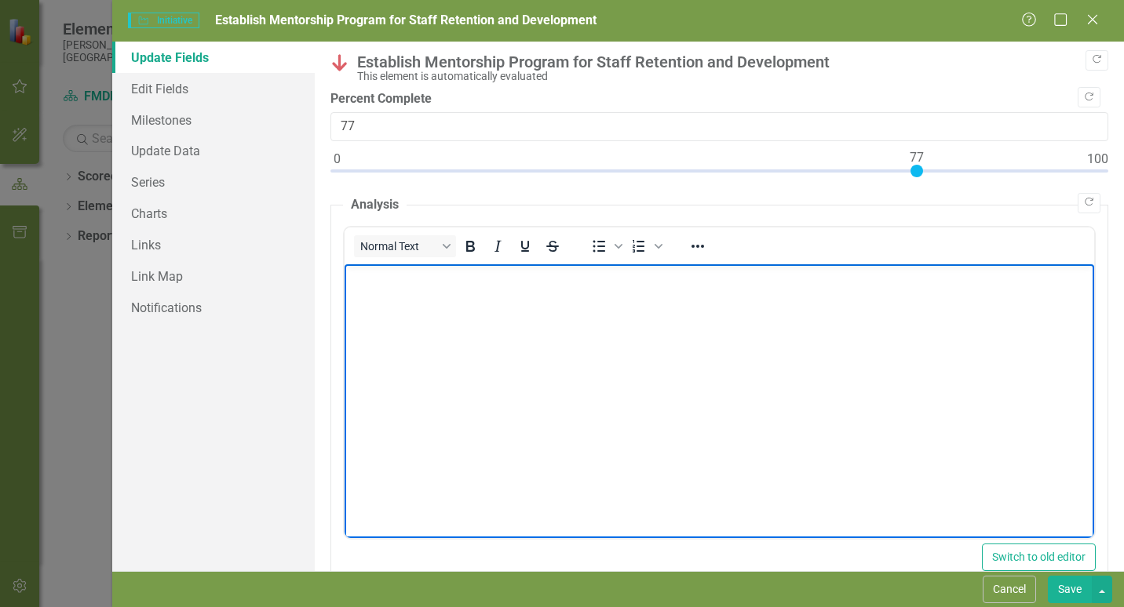
click at [476, 319] on body "Rich Text Area. Press ALT-0 for help." at bounding box center [718, 381] width 749 height 235
click at [417, 299] on body "Rich Text Area. Press ALT-0 for help." at bounding box center [718, 381] width 749 height 235
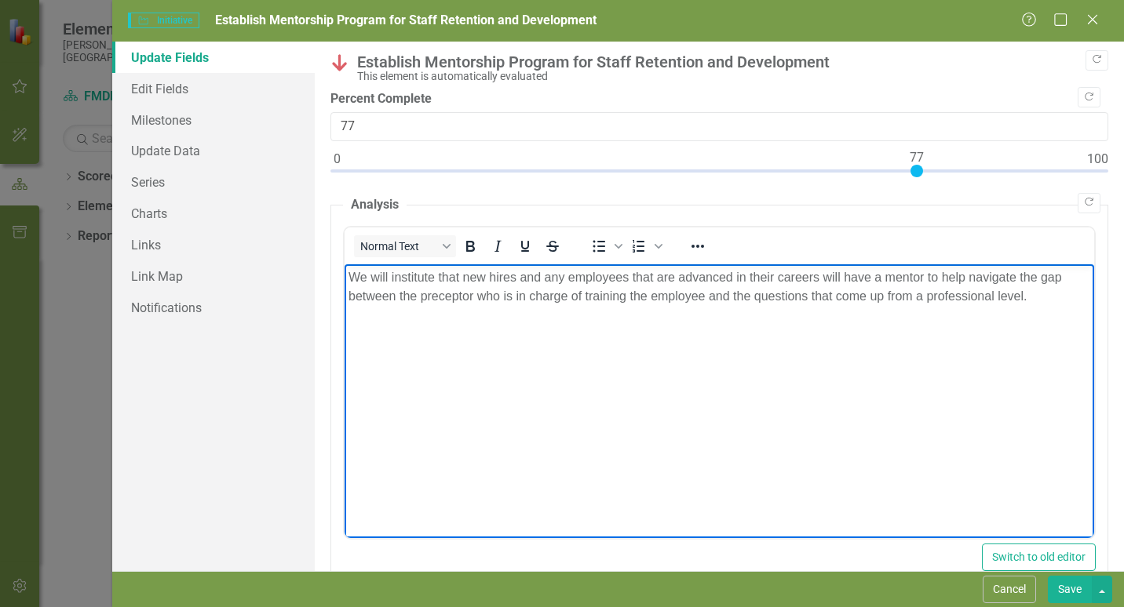
click at [1066, 582] on button "Save" at bounding box center [1070, 589] width 44 height 27
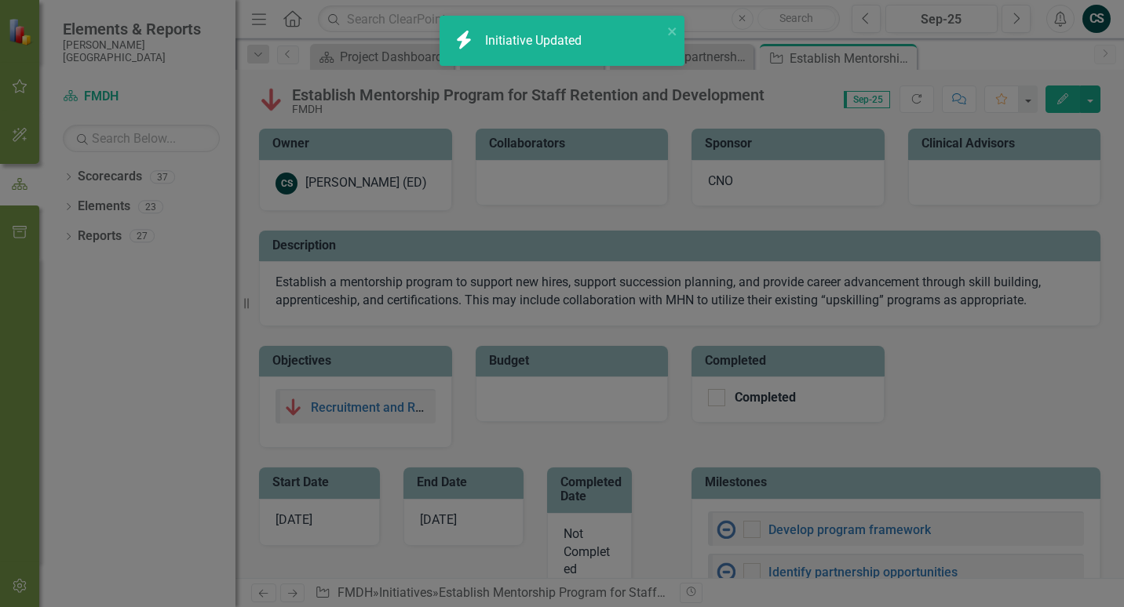
checkbox input "true"
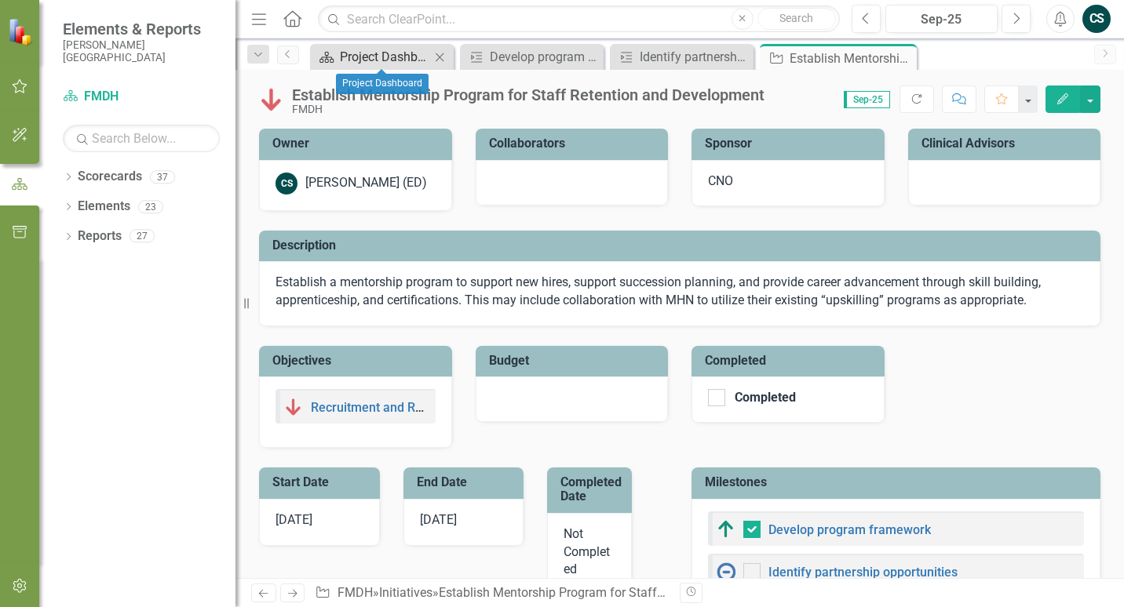
click at [408, 54] on div "Project Dashboard" at bounding box center [385, 57] width 90 height 20
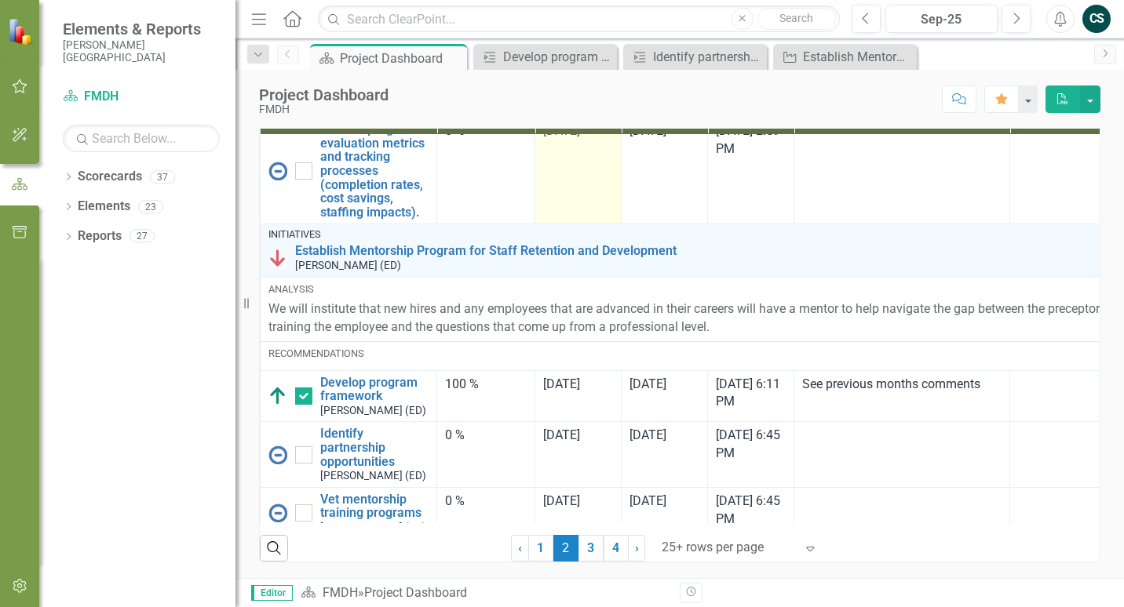
scroll to position [3767, 0]
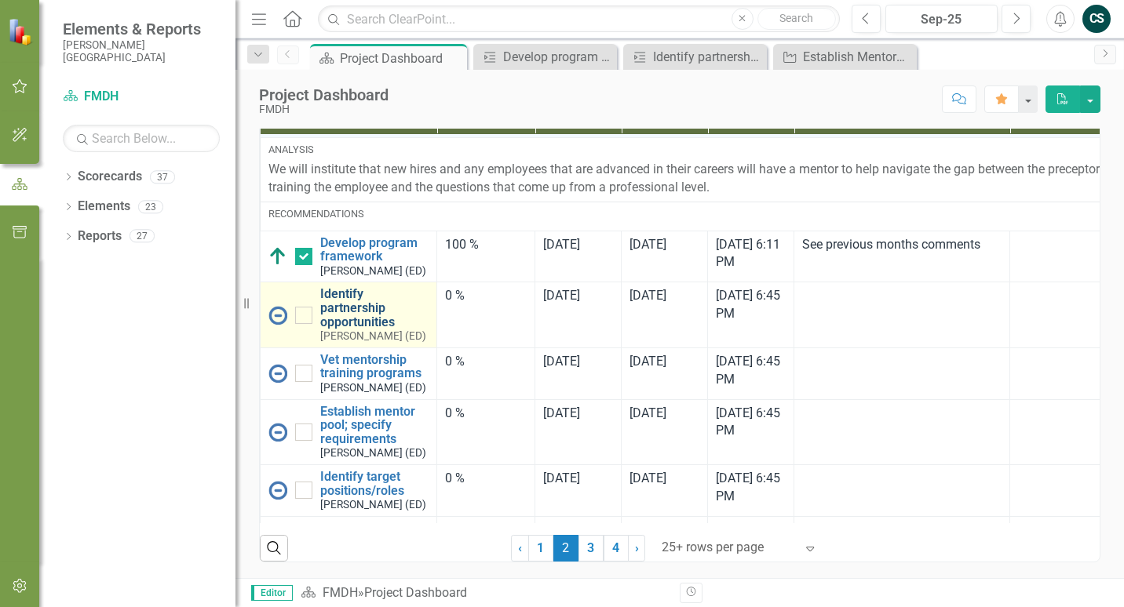
click at [352, 329] on link "Identify partnership opportunities" at bounding box center [374, 308] width 108 height 42
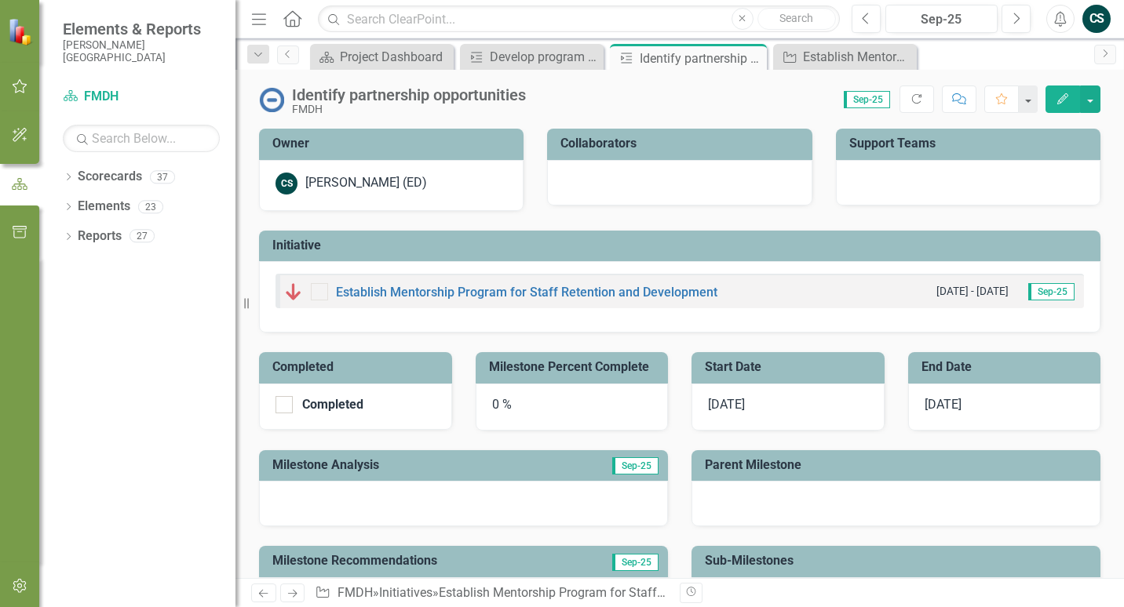
click at [498, 409] on div "0 %" at bounding box center [572, 407] width 193 height 47
click at [497, 403] on div "0 %" at bounding box center [572, 407] width 193 height 47
click at [497, 401] on div "0 %" at bounding box center [572, 407] width 193 height 47
click at [1092, 100] on button "button" at bounding box center [1090, 99] width 20 height 27
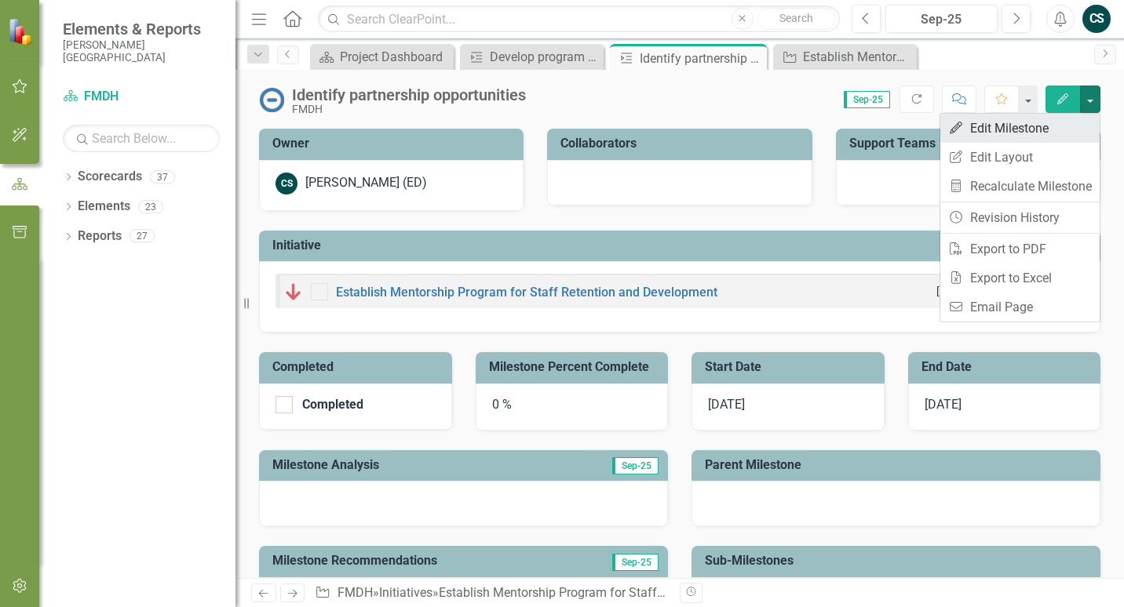
click at [1026, 119] on link "Edit Edit Milestone" at bounding box center [1019, 128] width 159 height 29
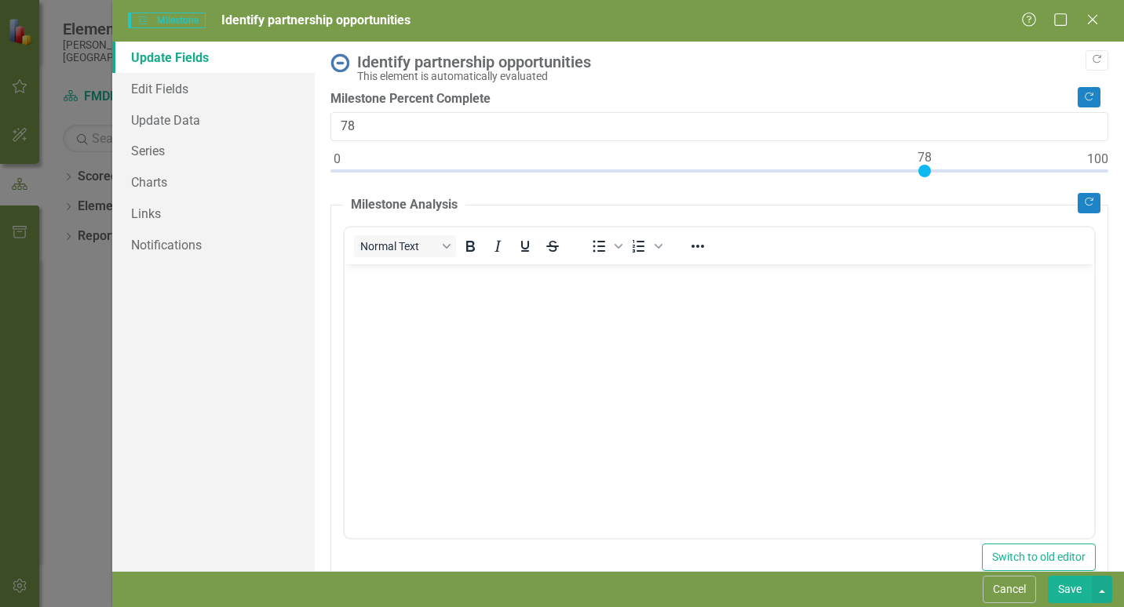
type input "80"
drag, startPoint x: 332, startPoint y: 172, endPoint x: 934, endPoint y: 187, distance: 602.0
click at [934, 187] on div "Copy Forward Identify partnership opportunities This element is automatically e…" at bounding box center [719, 514] width 778 height 922
click at [447, 300] on body "Rich Text Area. Press ALT-0 for help." at bounding box center [718, 381] width 749 height 235
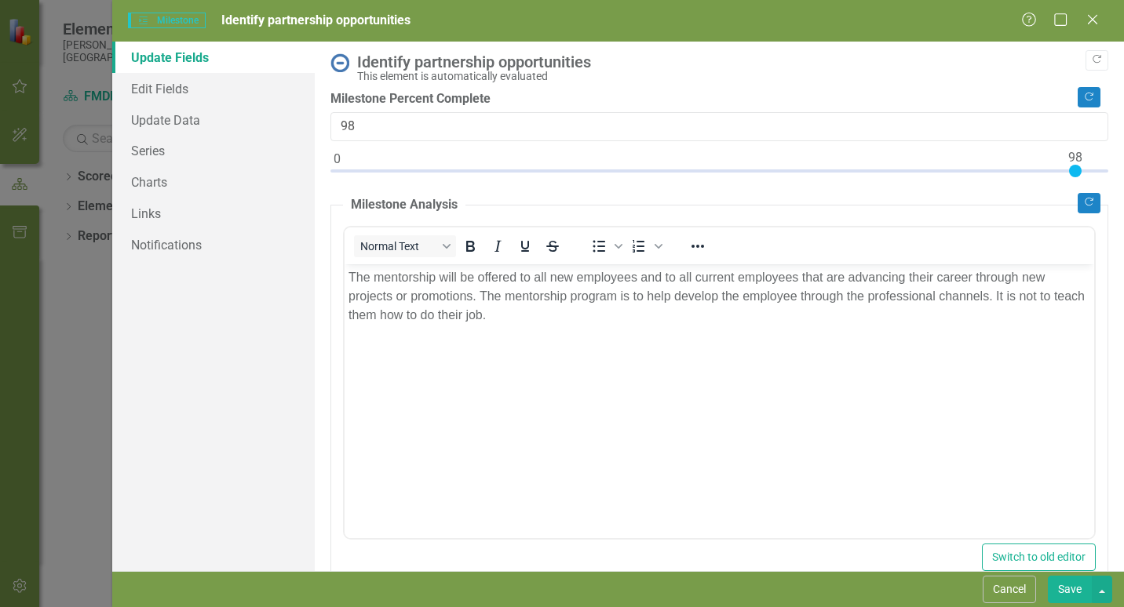
type input "100"
drag, startPoint x: 938, startPoint y: 169, endPoint x: 1117, endPoint y: 159, distance: 179.2
click at [1117, 159] on div ""Update" fields in ClearPoint are the fields that change from reporting period …" at bounding box center [719, 307] width 809 height 530
click at [1070, 590] on button "Save" at bounding box center [1070, 589] width 44 height 27
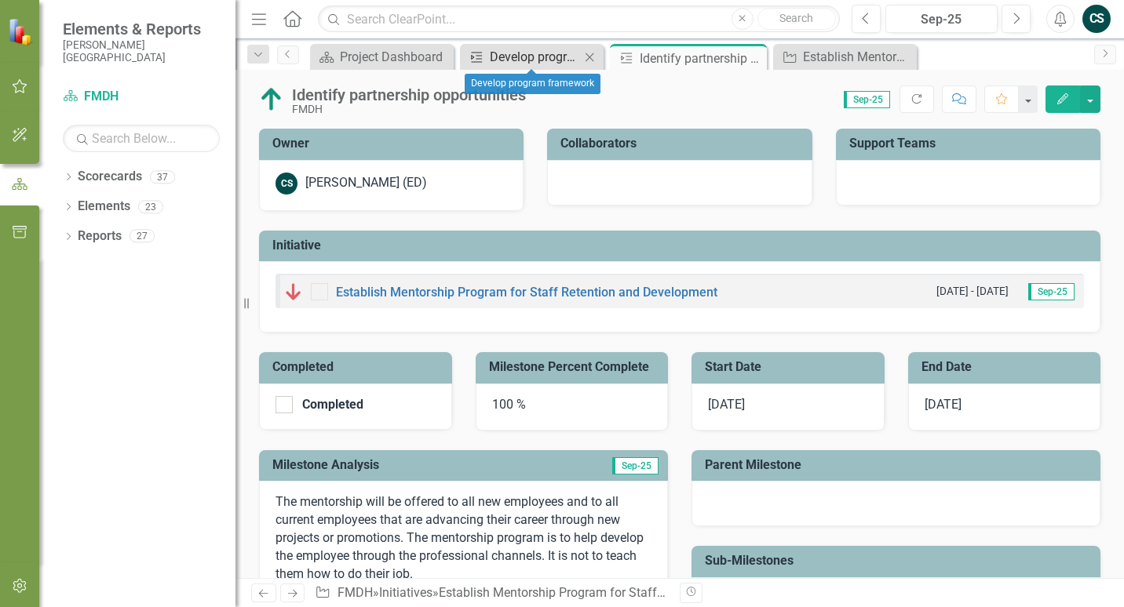
click at [527, 53] on div "Develop program framework" at bounding box center [535, 57] width 90 height 20
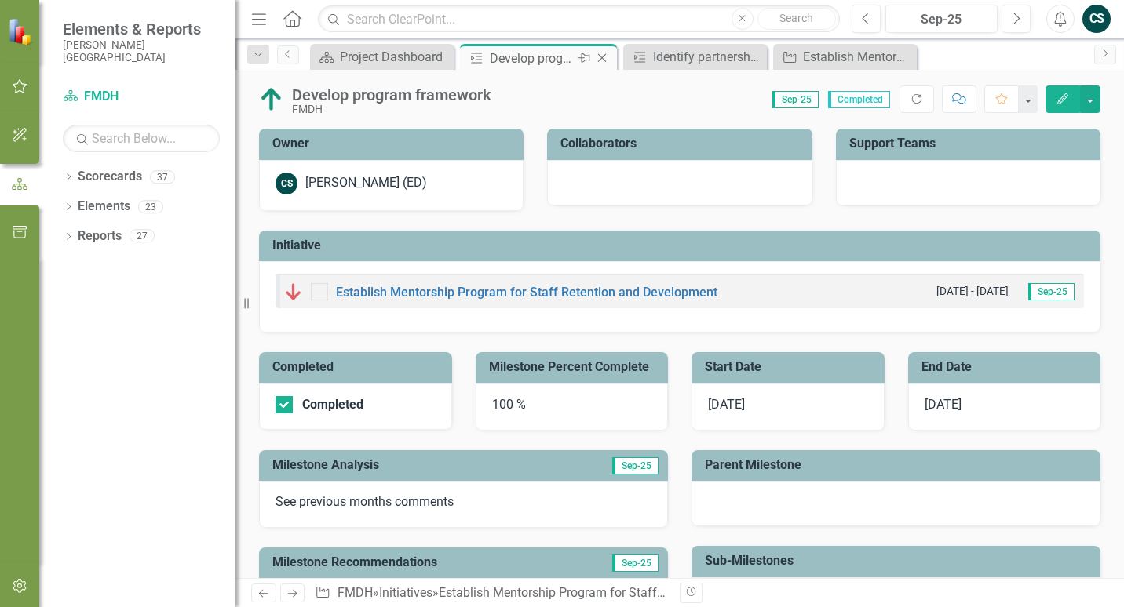
click at [598, 59] on icon "Close" at bounding box center [602, 58] width 16 height 13
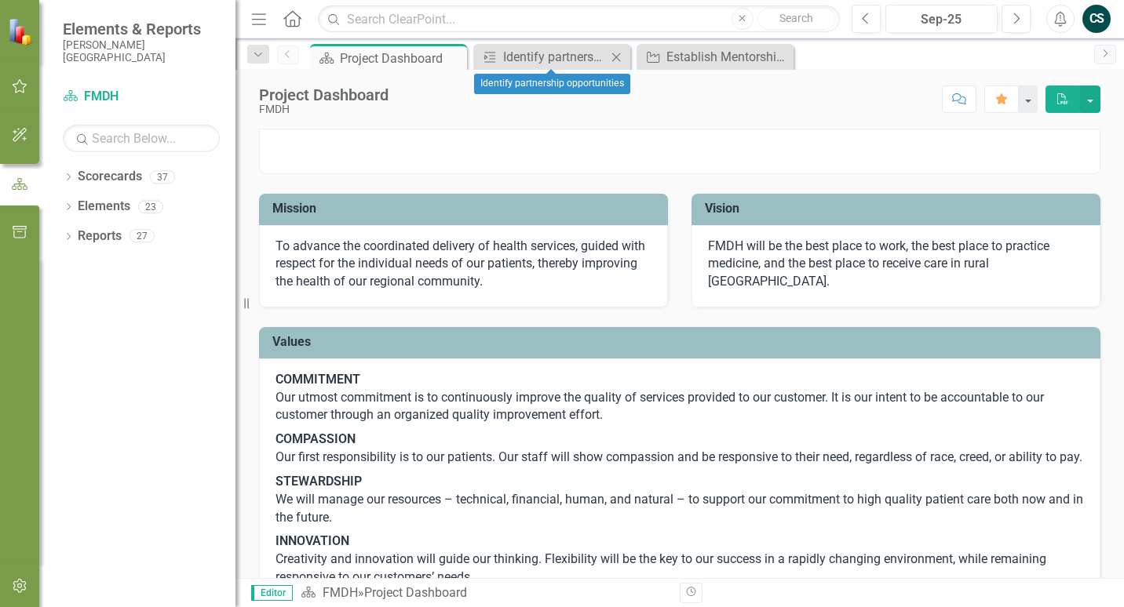
click at [609, 56] on icon "Close" at bounding box center [616, 57] width 16 height 13
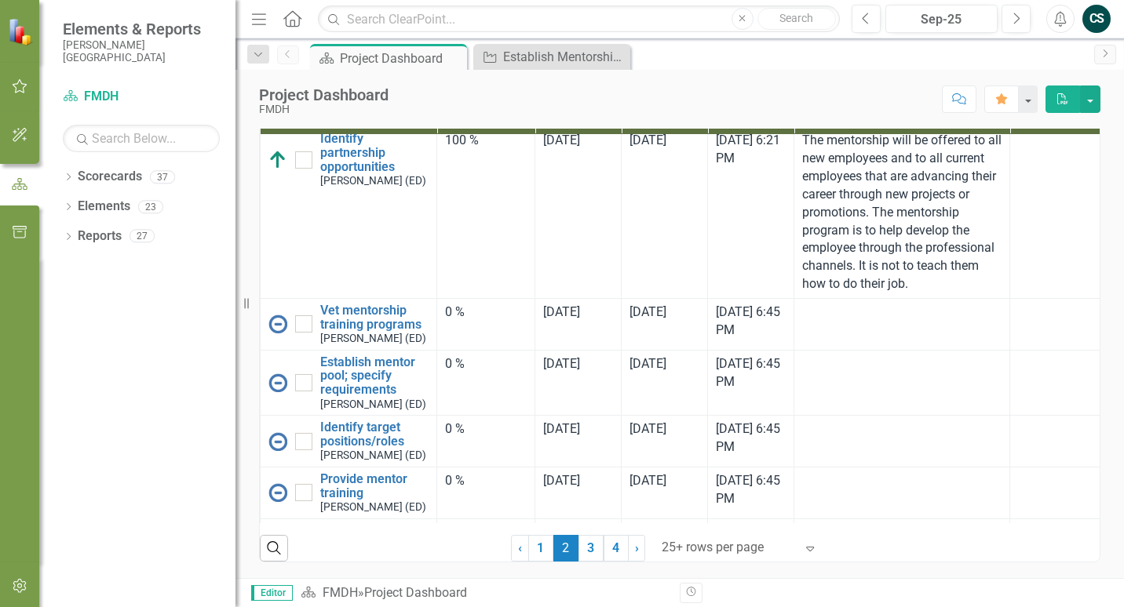
scroll to position [3923, 0]
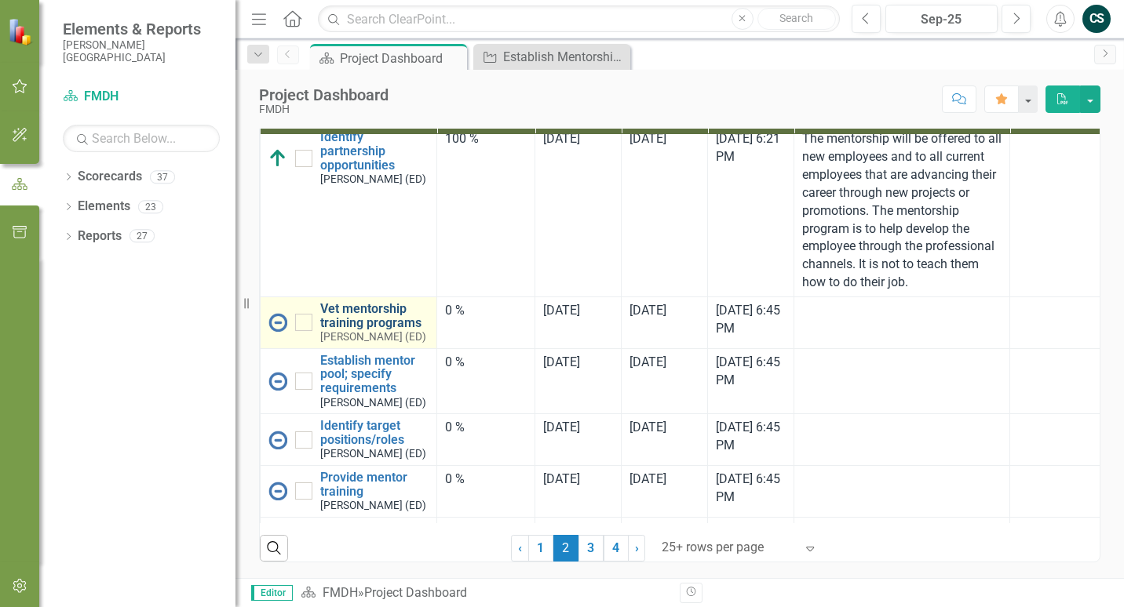
click at [346, 330] on link "Vet mentorship training programs" at bounding box center [374, 315] width 108 height 27
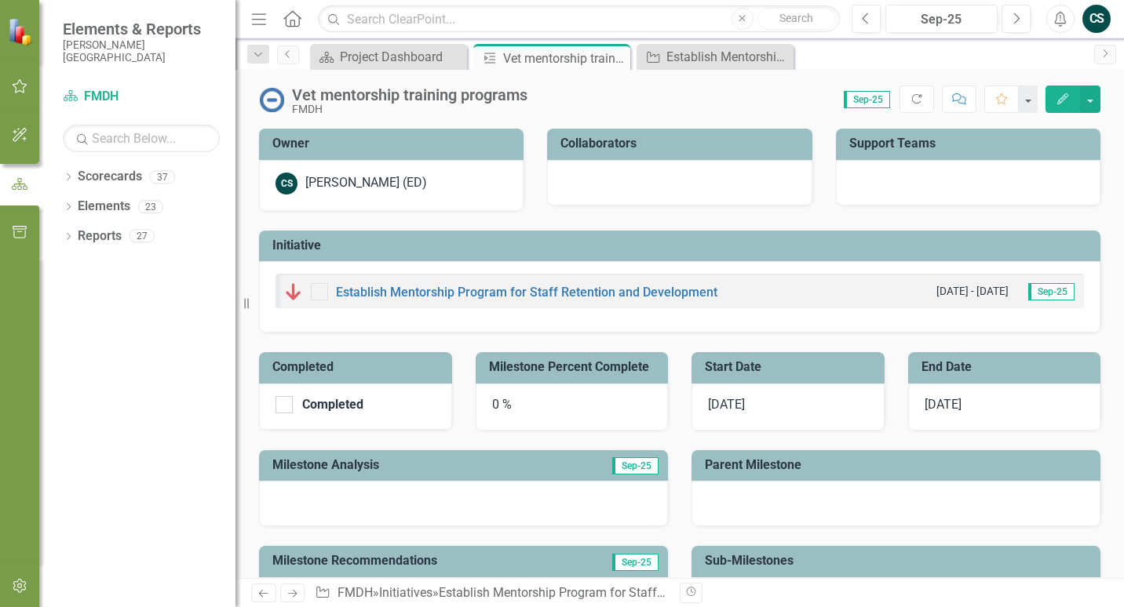
click at [1059, 101] on icon "Edit" at bounding box center [1062, 98] width 14 height 11
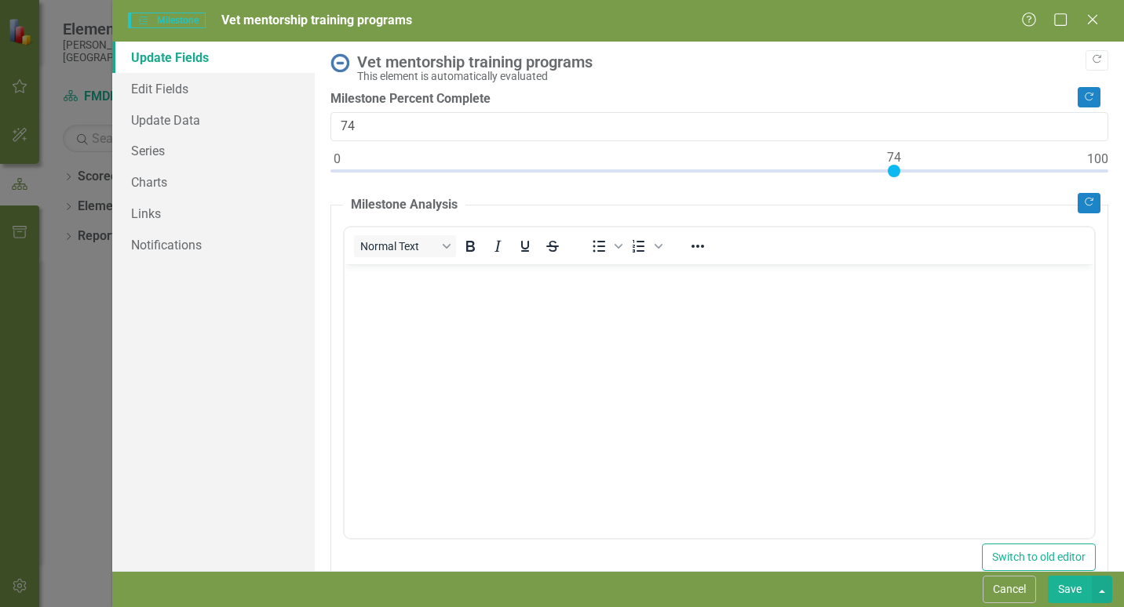
type input "75"
drag, startPoint x: 330, startPoint y: 171, endPoint x: 895, endPoint y: 187, distance: 565.2
click at [895, 187] on div "Copy Forward Vet mentorship training programs This element is automatically eva…" at bounding box center [719, 514] width 778 height 922
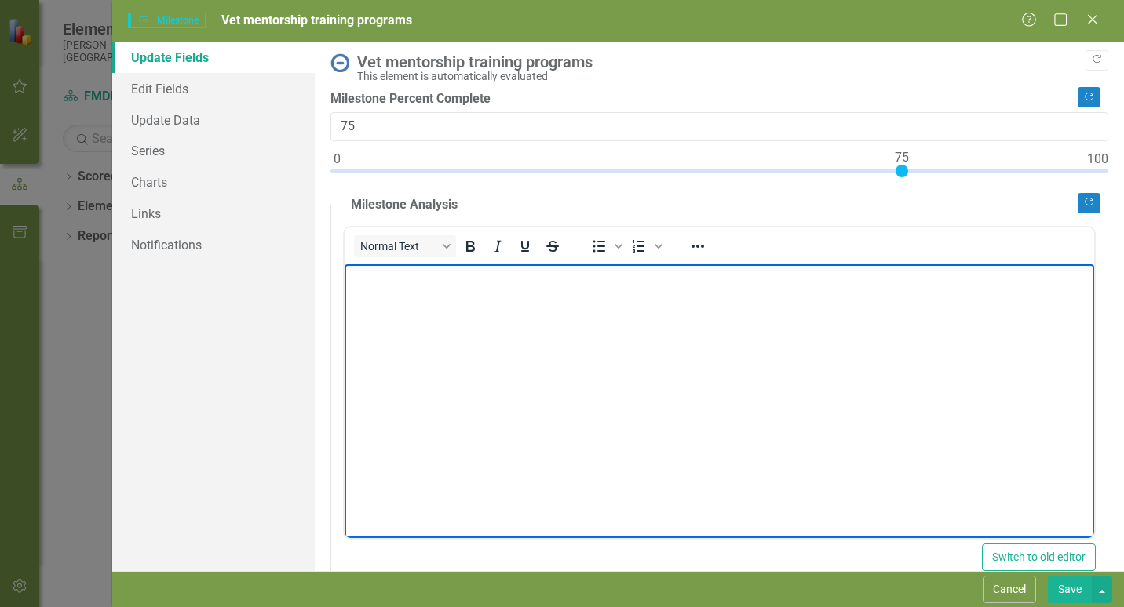
click at [575, 318] on body "Rich Text Area. Press ALT-0 for help." at bounding box center [718, 381] width 749 height 235
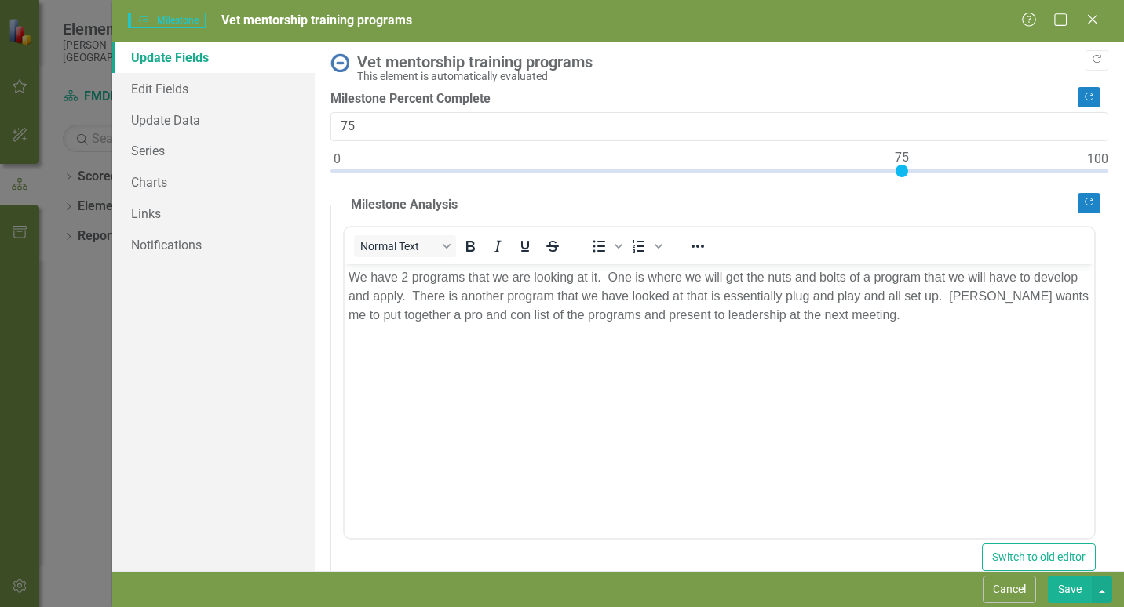
click at [1061, 589] on button "Save" at bounding box center [1070, 589] width 44 height 27
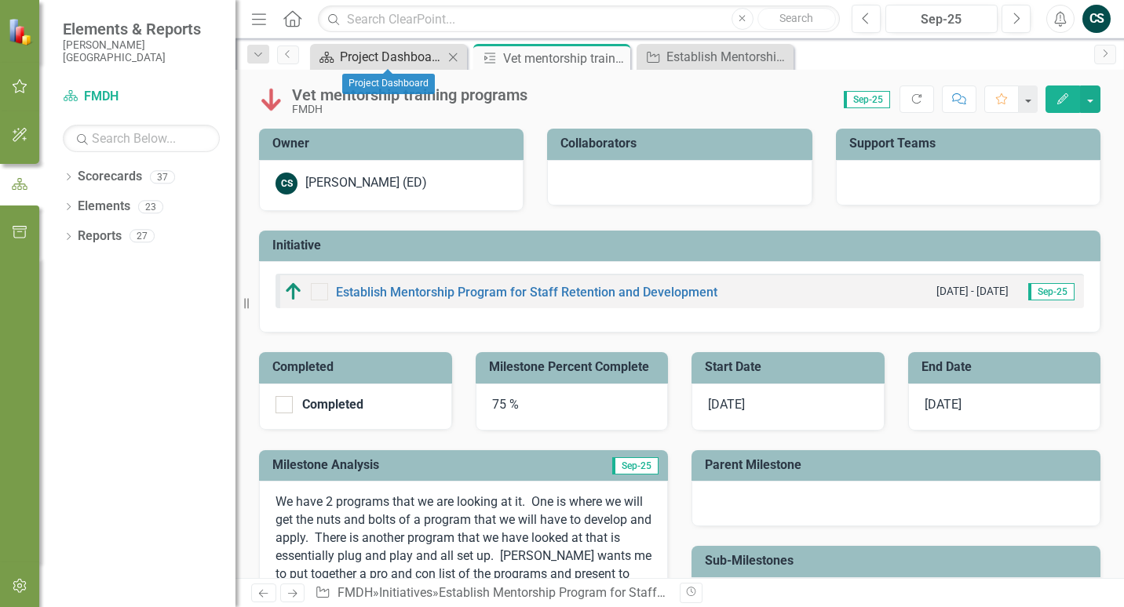
click at [400, 57] on div "Project Dashboard" at bounding box center [392, 57] width 104 height 20
